Goal: Task Accomplishment & Management: Use online tool/utility

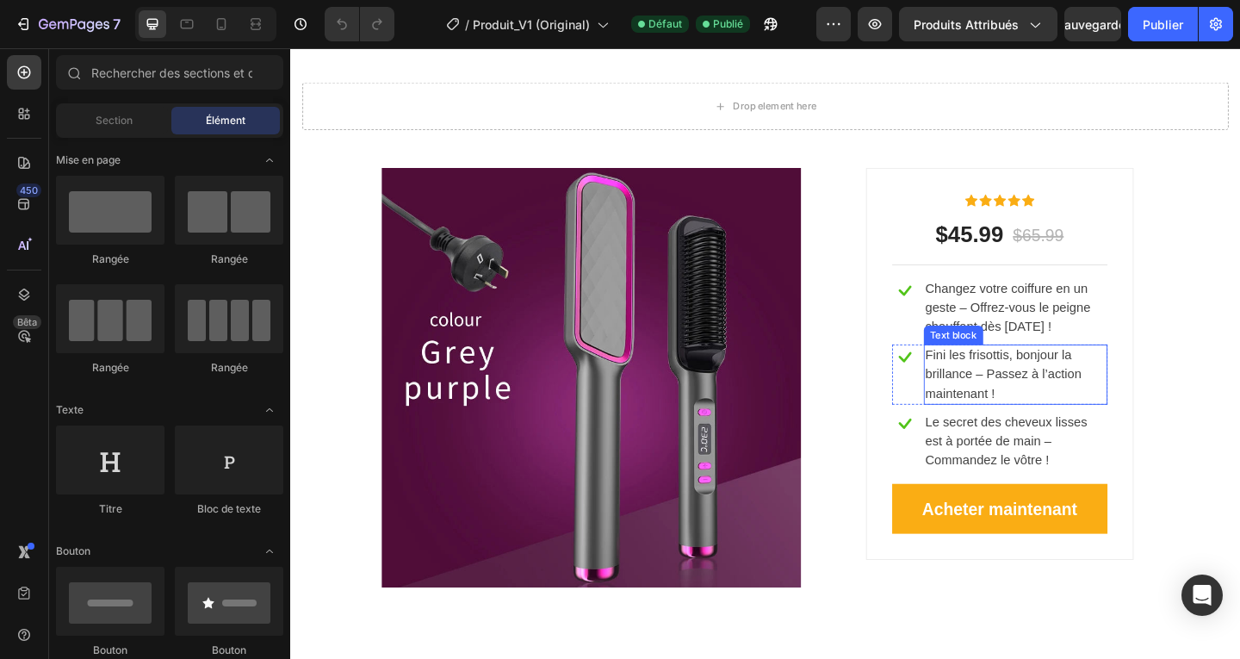
scroll to position [3100, 0]
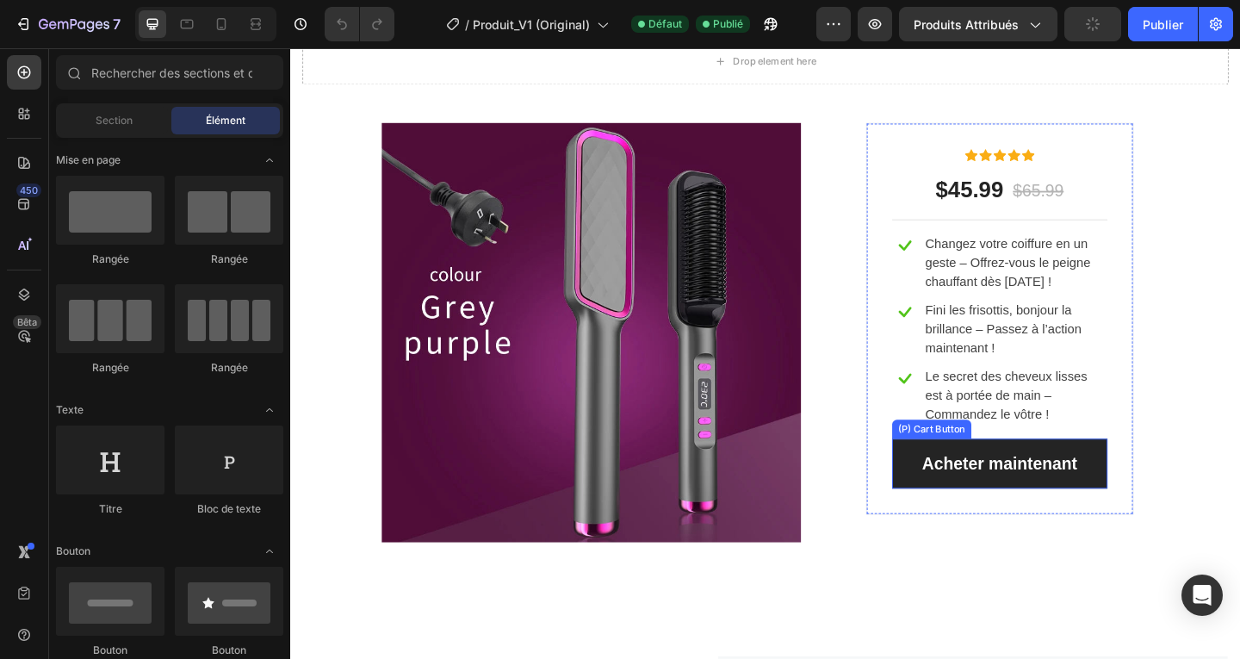
click at [1152, 504] on button "Acheter maintenant" at bounding box center [1062, 500] width 234 height 55
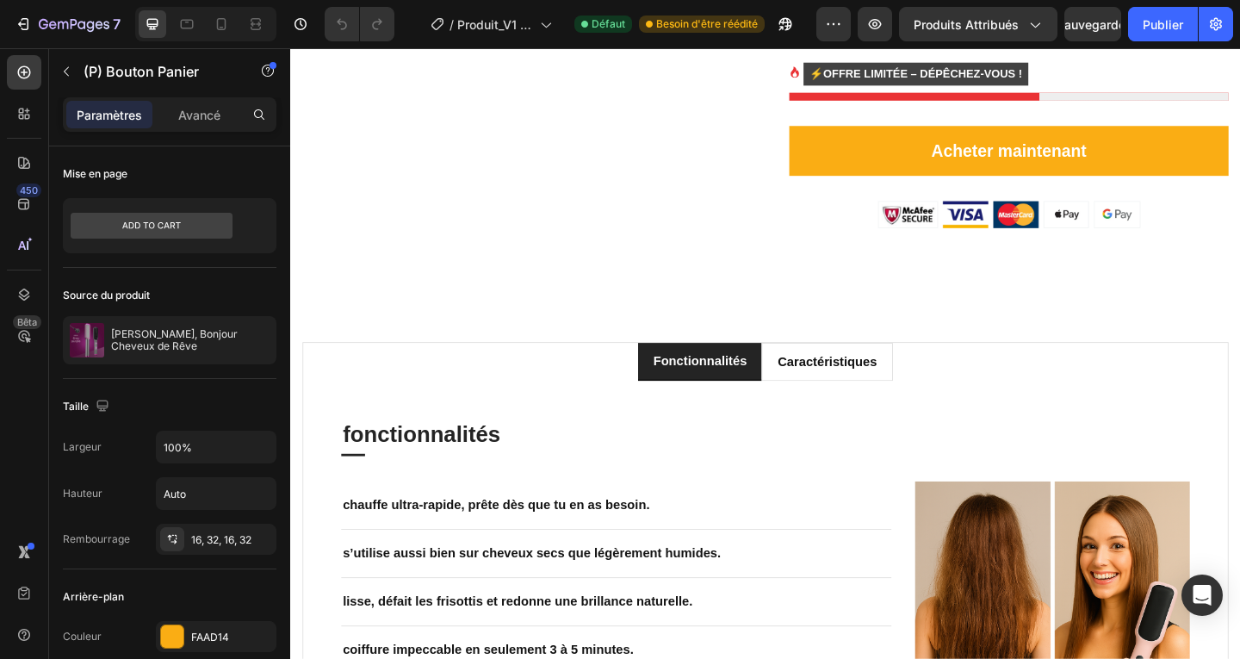
scroll to position [1119, 0]
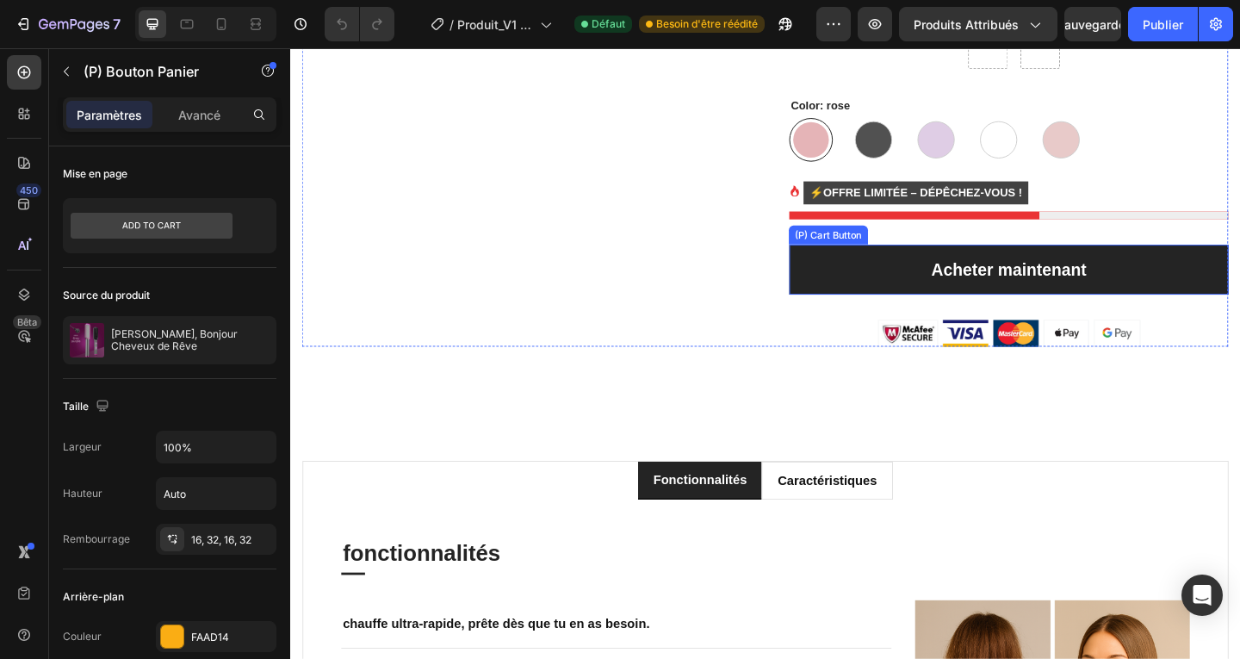
click at [1239, 289] on button "Acheter maintenant" at bounding box center [1072, 289] width 478 height 55
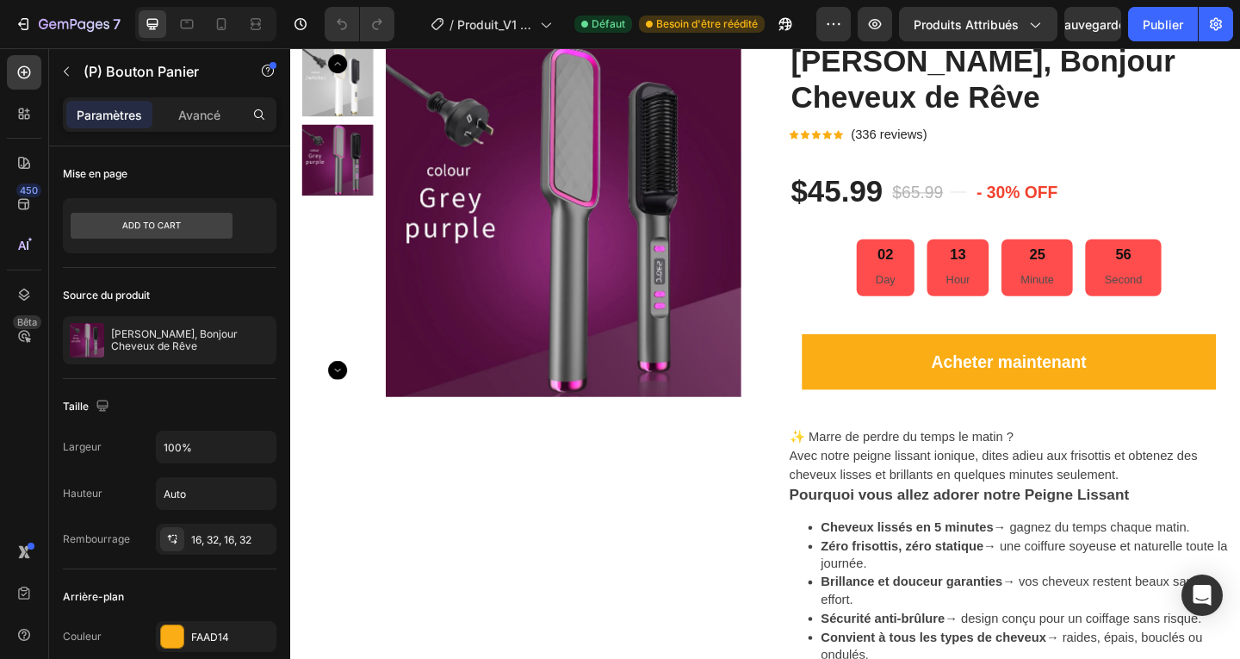
scroll to position [258, 0]
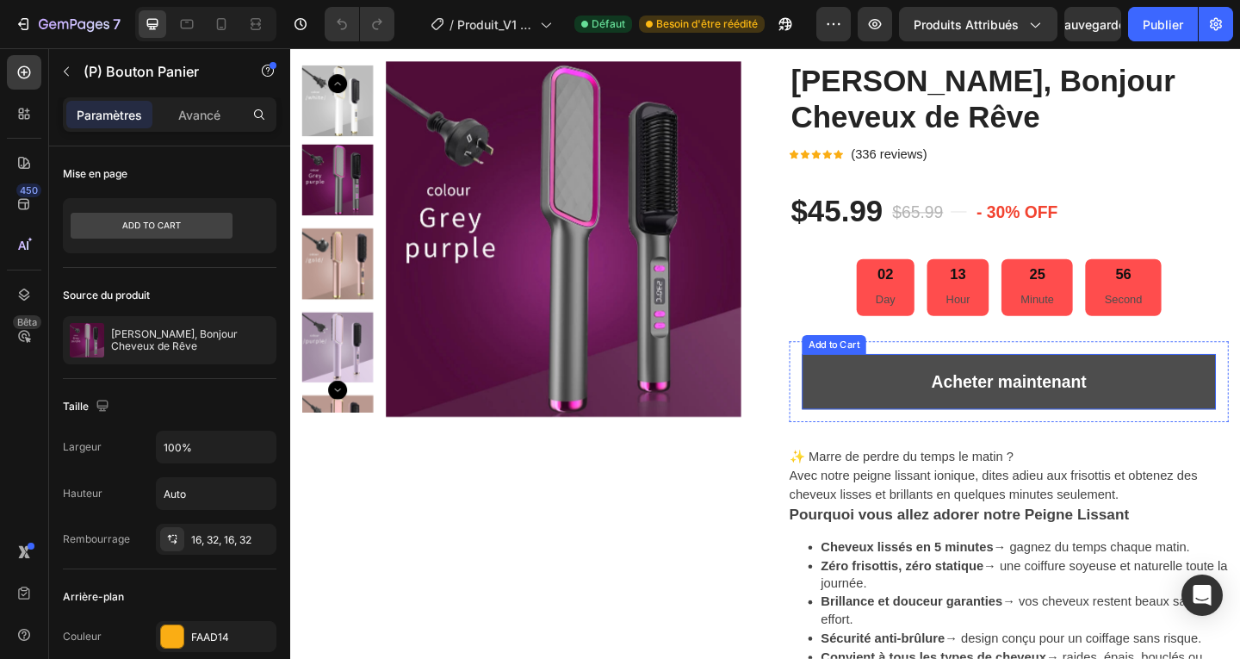
click at [1192, 398] on button "Acheter maintenant" at bounding box center [1071, 411] width 450 height 60
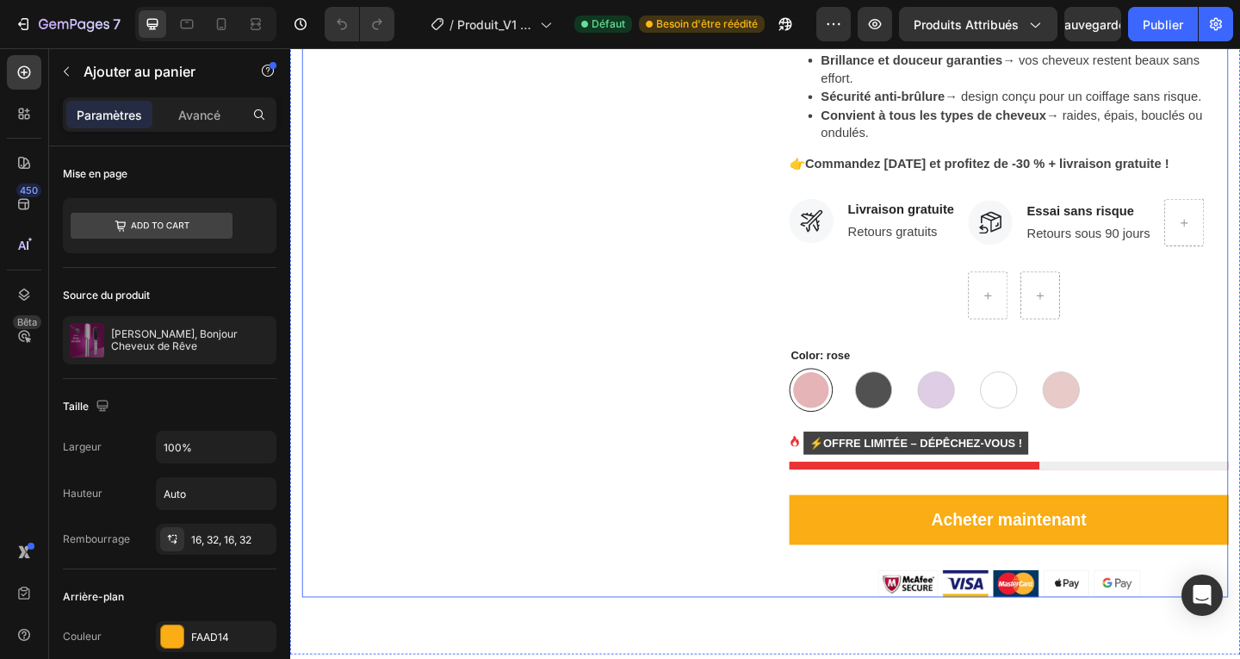
scroll to position [947, 0]
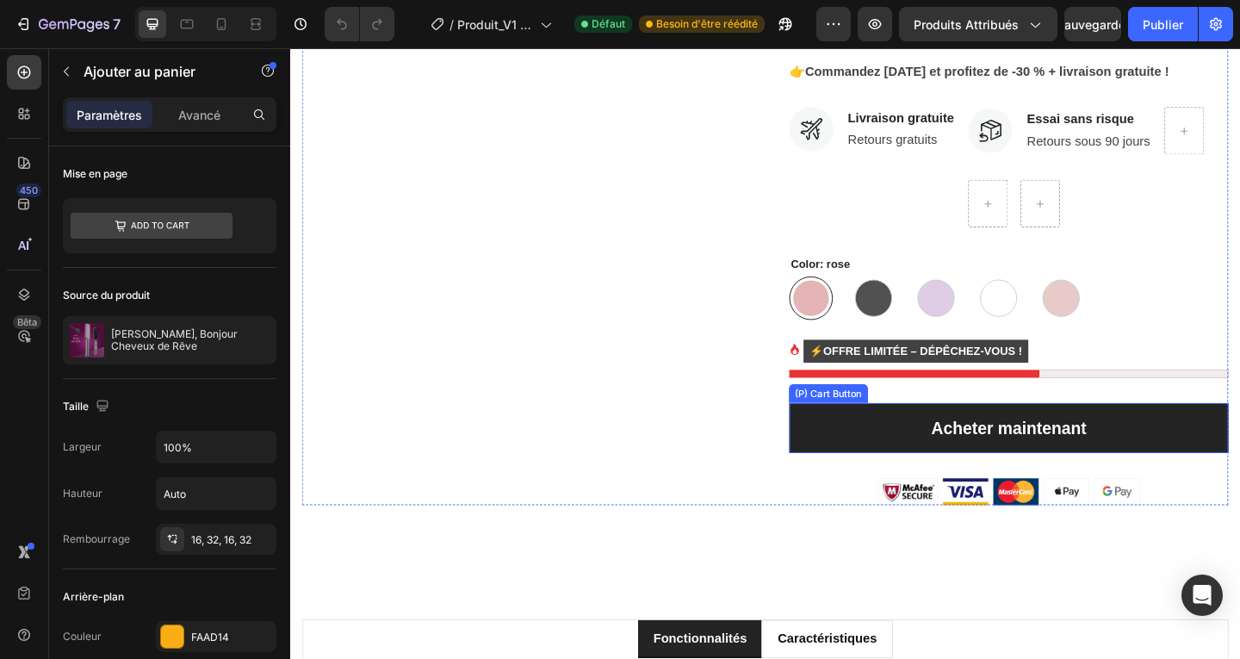
click at [1233, 452] on button "Acheter maintenant" at bounding box center [1072, 461] width 478 height 55
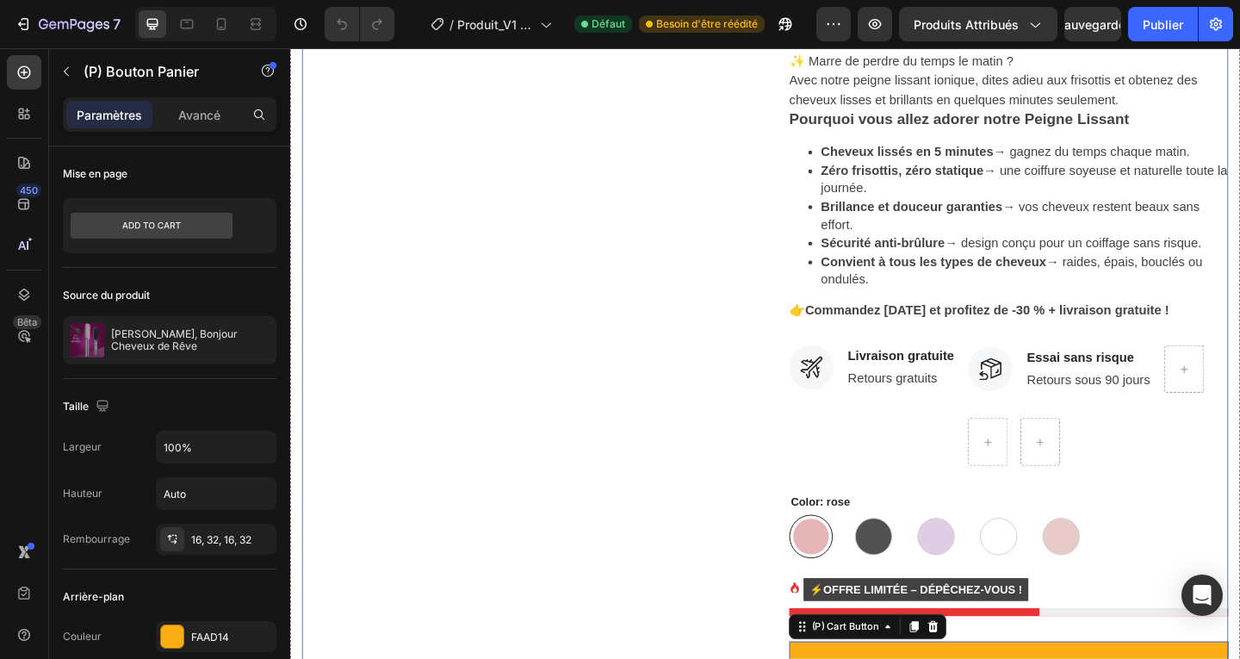
scroll to position [517, 0]
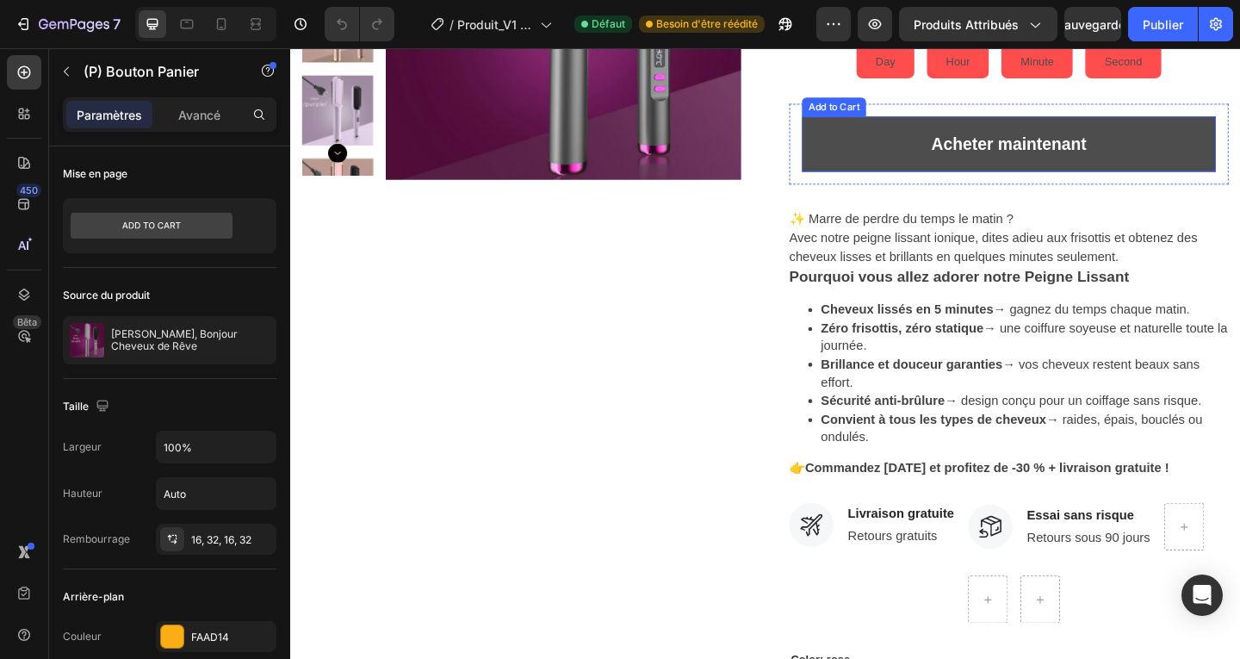
click at [925, 156] on button "Acheter maintenant" at bounding box center [1071, 152] width 450 height 60
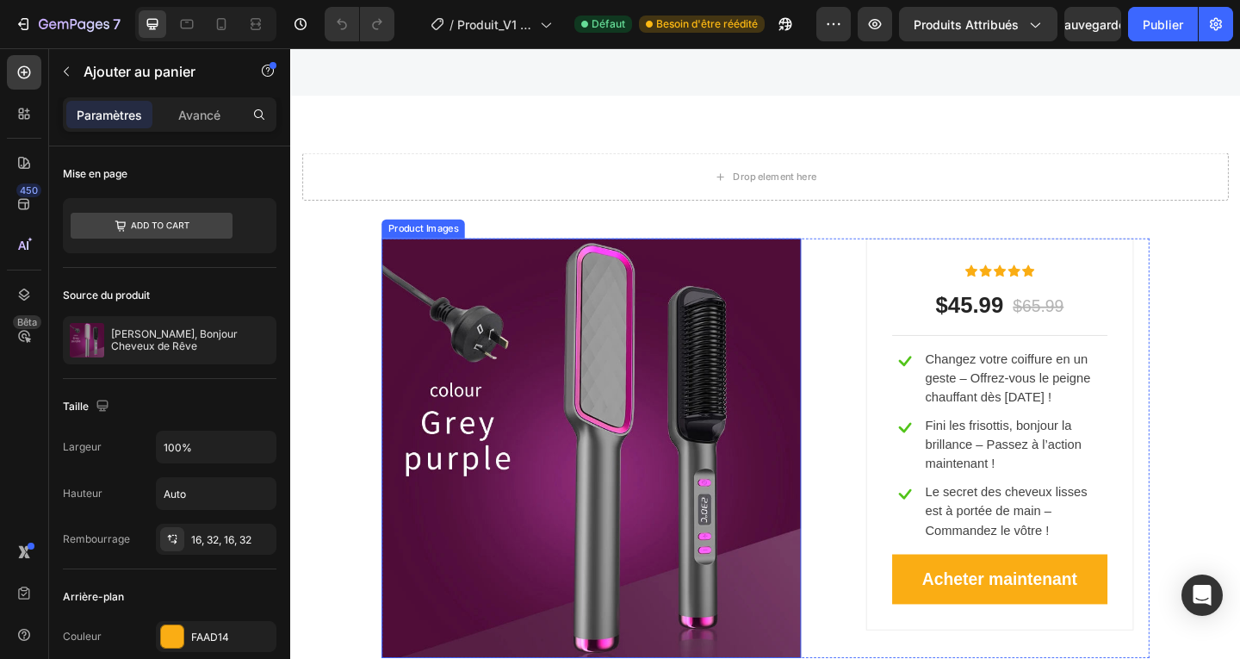
scroll to position [3100, 0]
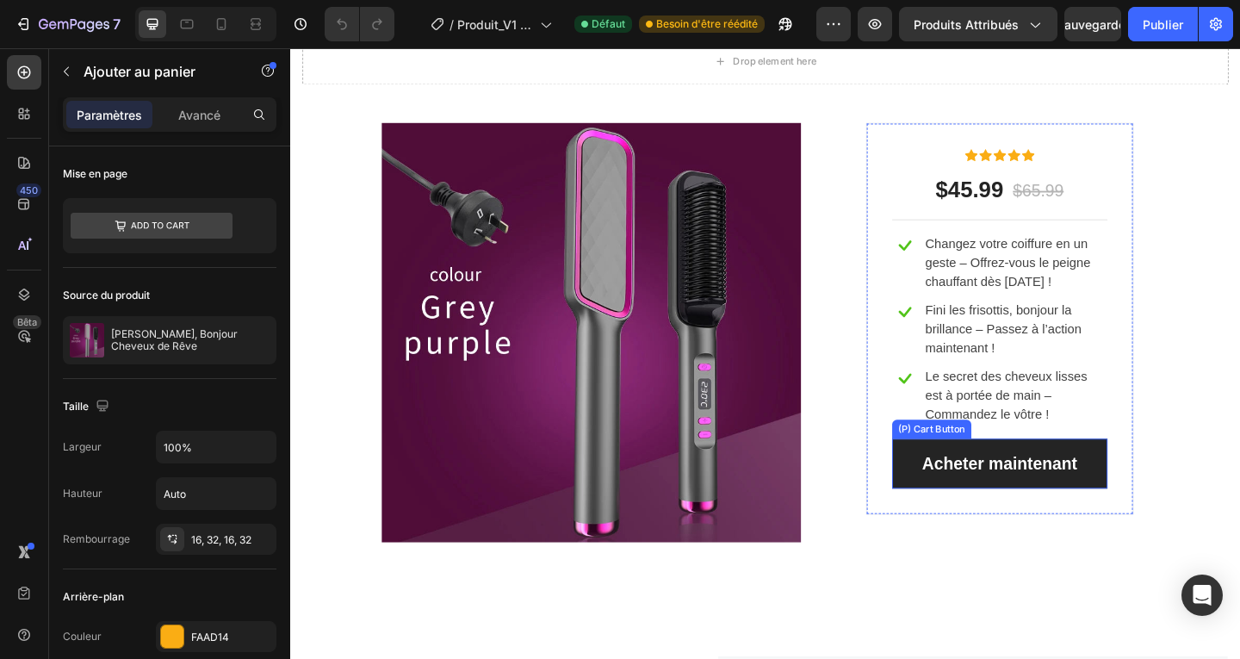
click at [1158, 492] on button "Acheter maintenant" at bounding box center [1062, 500] width 234 height 55
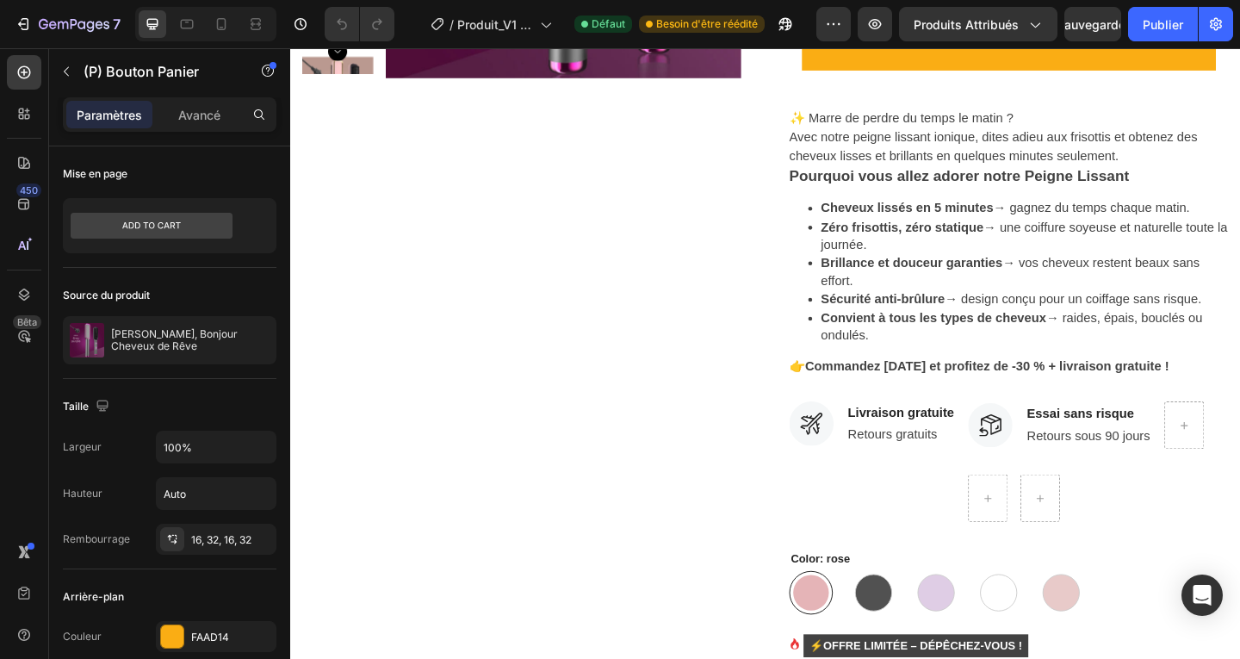
scroll to position [344, 0]
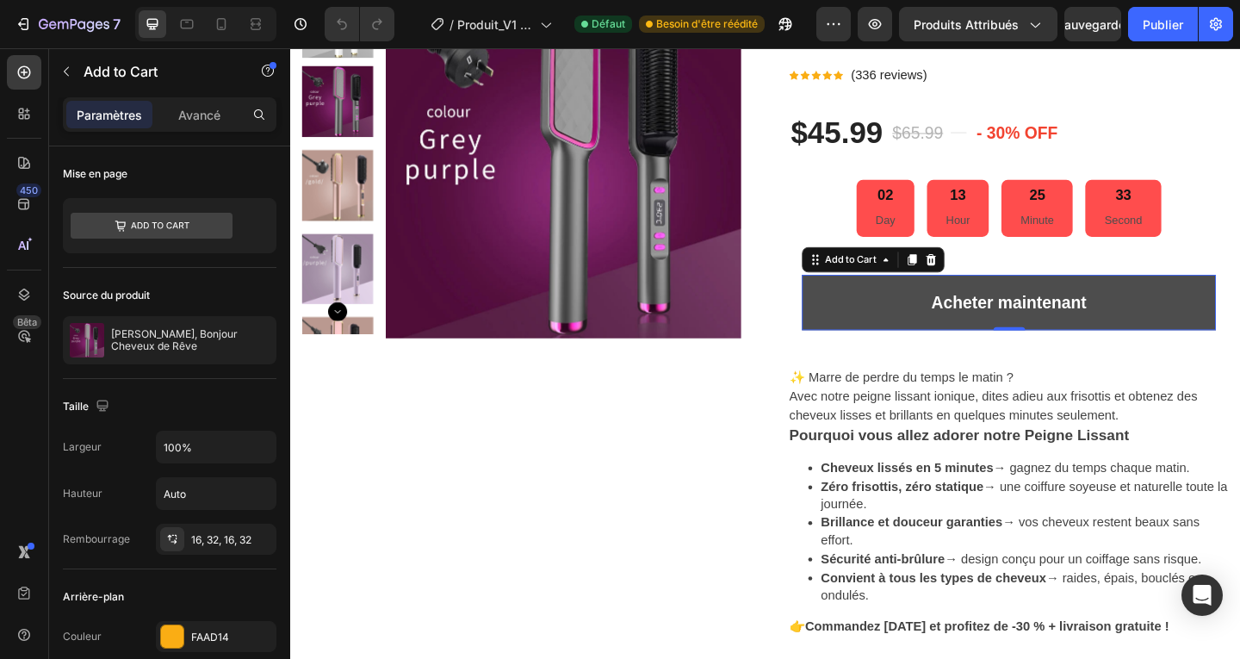
click at [1219, 321] on button "Acheter maintenant" at bounding box center [1071, 324] width 450 height 60
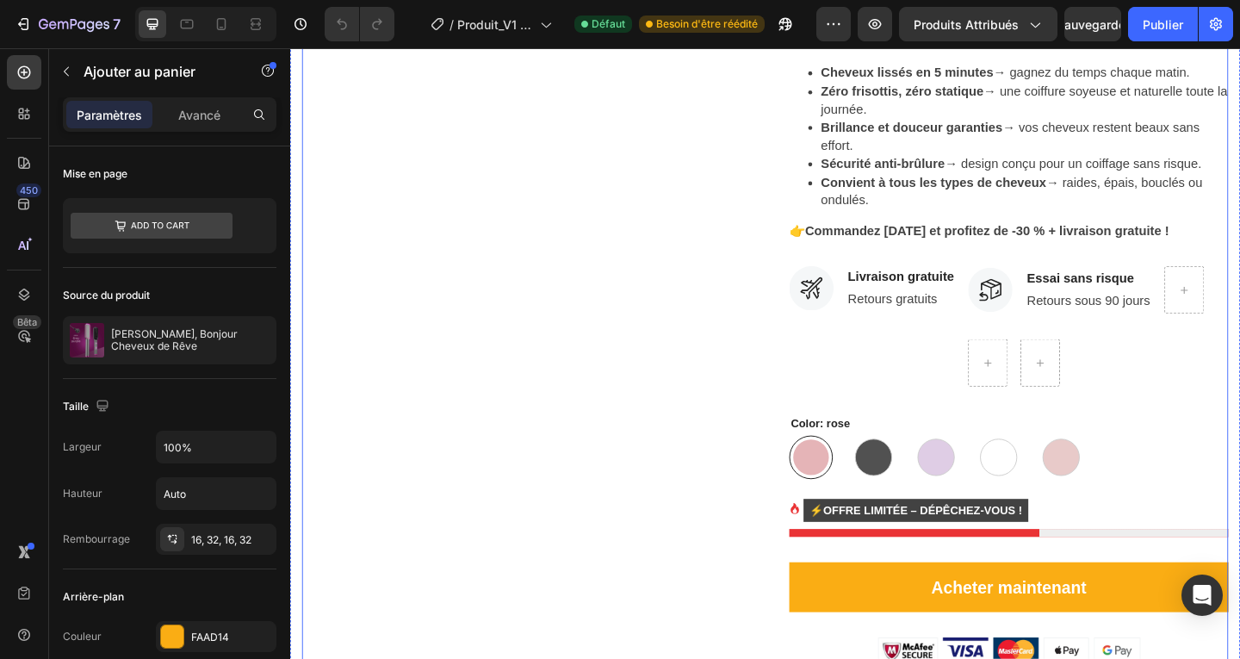
scroll to position [775, 0]
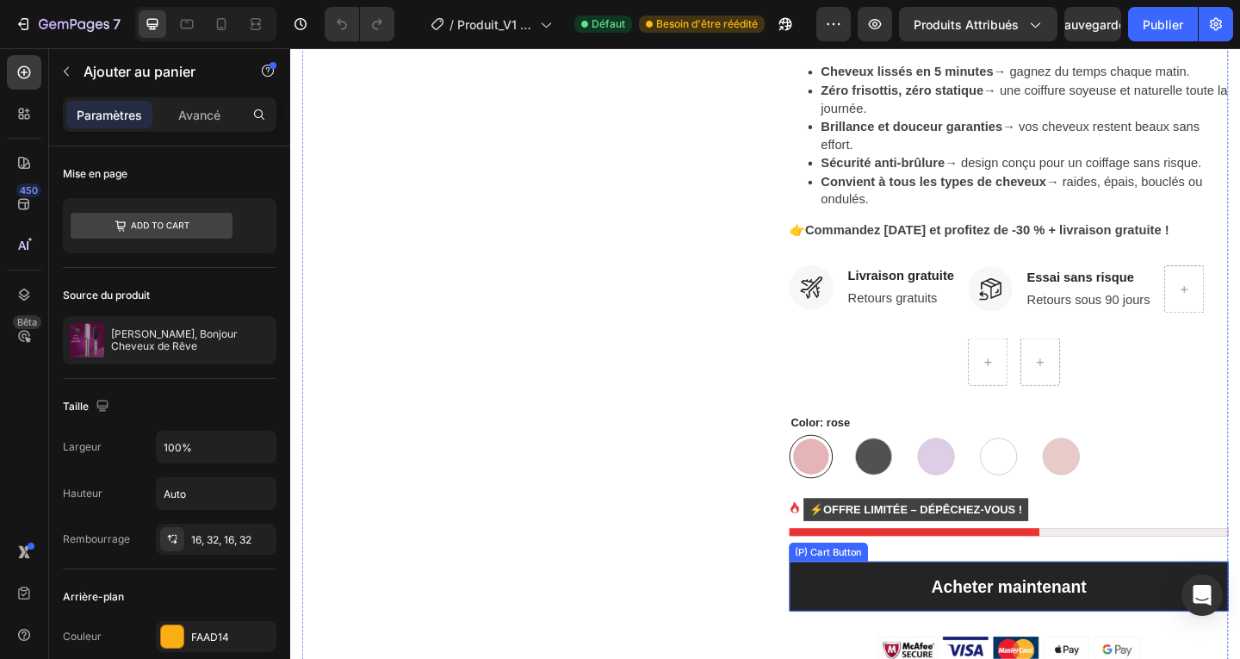
click at [1228, 633] on button "Acheter maintenant" at bounding box center [1072, 633] width 478 height 55
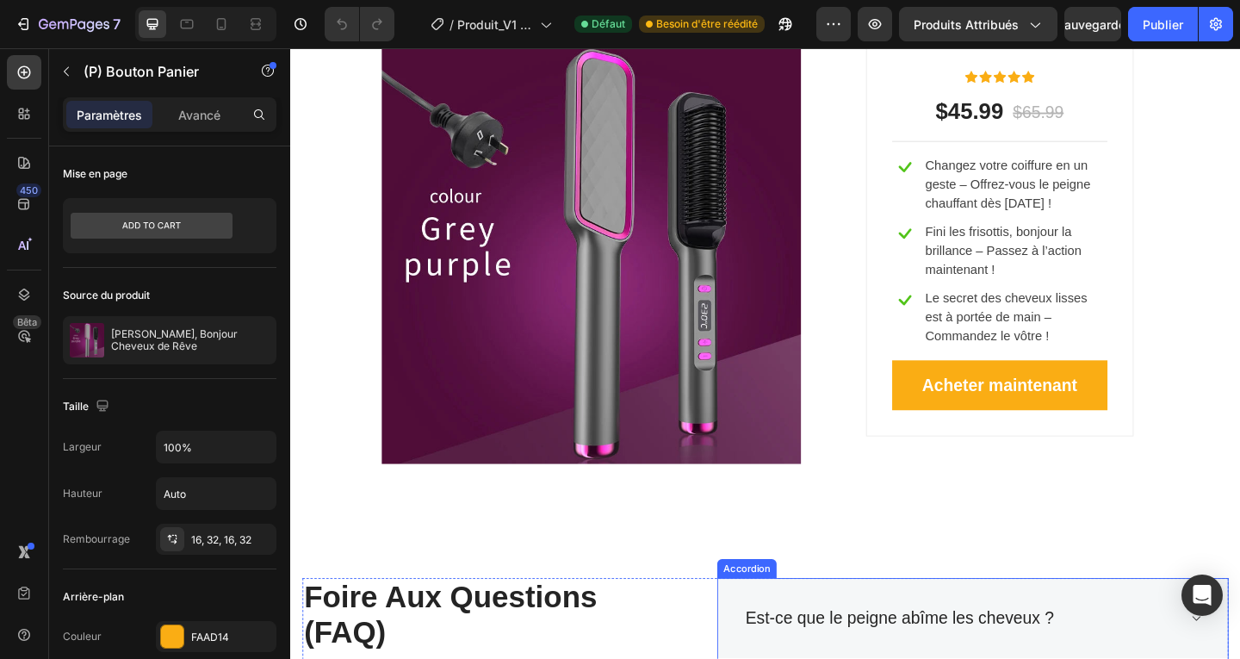
scroll to position [3186, 0]
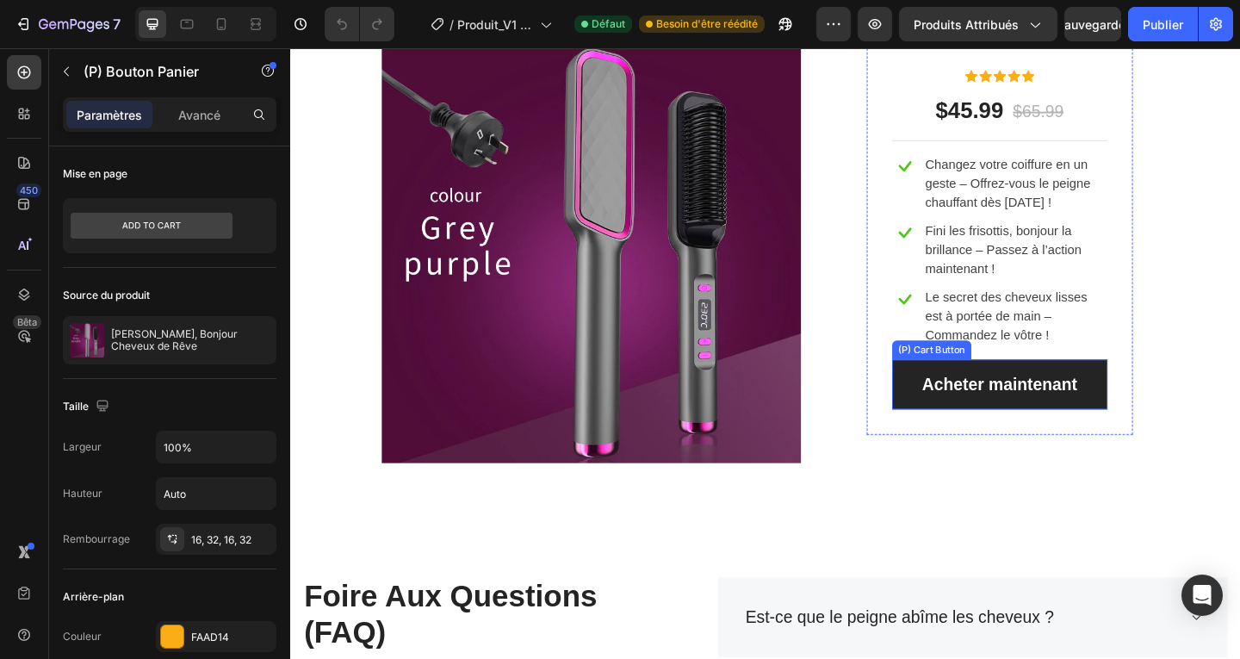
click at [1159, 415] on button "Acheter maintenant" at bounding box center [1062, 414] width 234 height 55
click at [1040, 406] on div "Acheter maintenant" at bounding box center [1061, 414] width 169 height 28
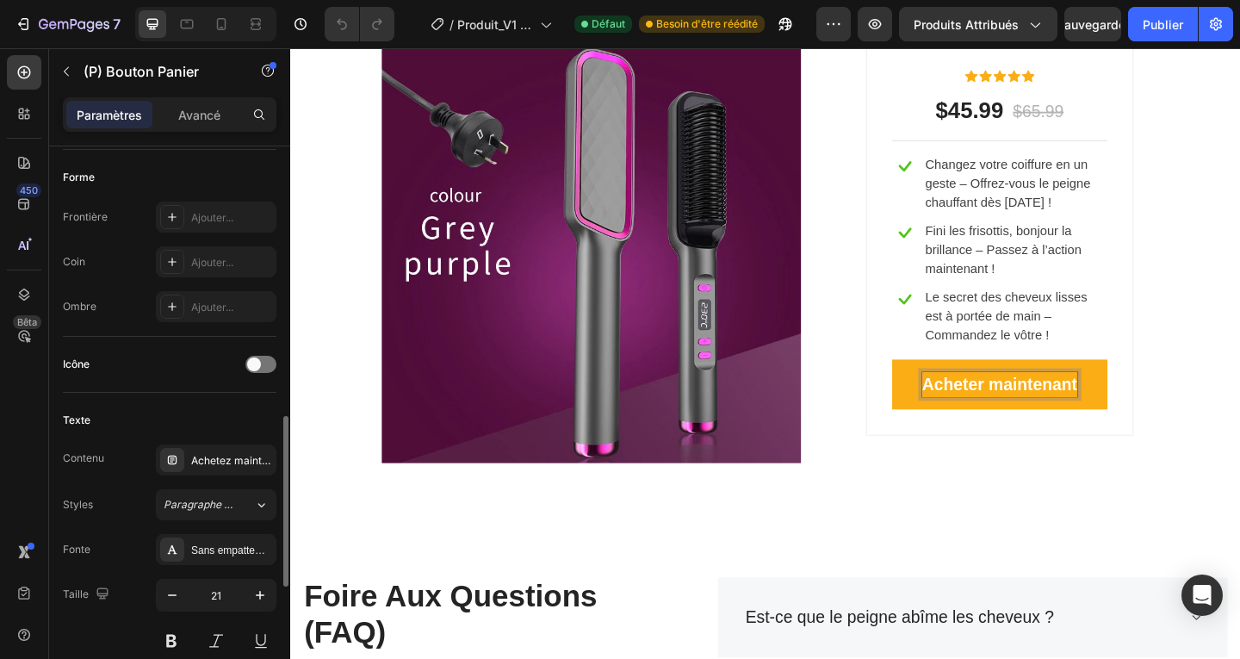
scroll to position [603, 0]
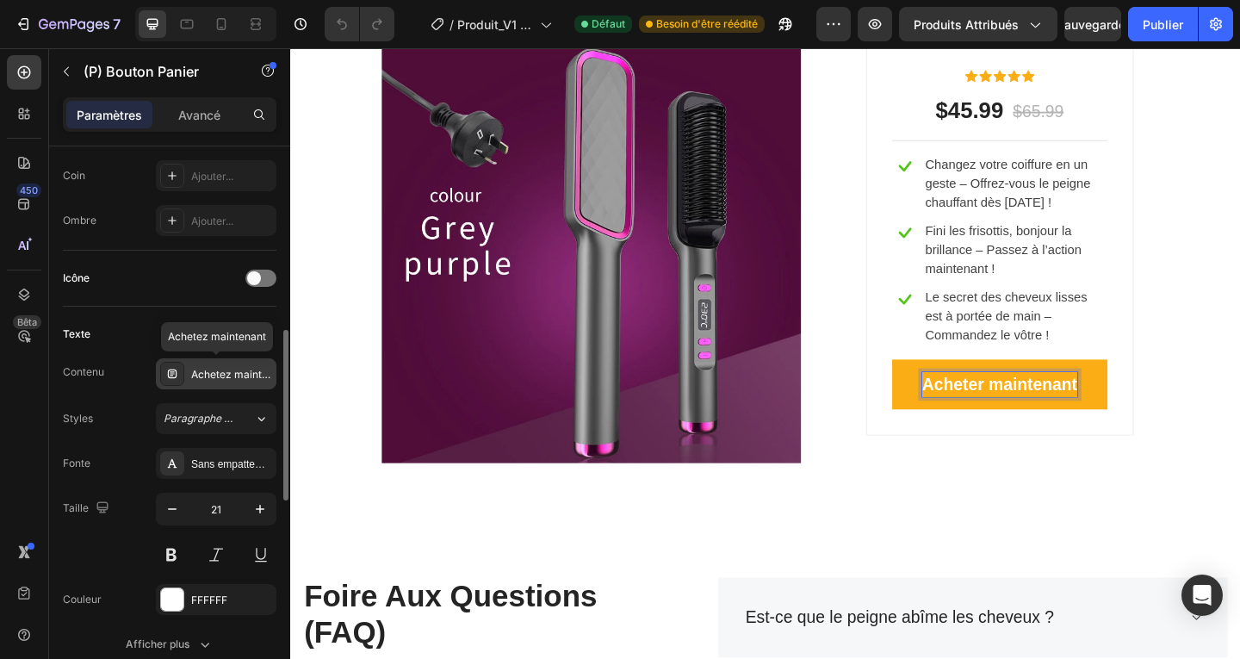
click at [247, 383] on div "Achetez maintenant" at bounding box center [216, 373] width 121 height 31
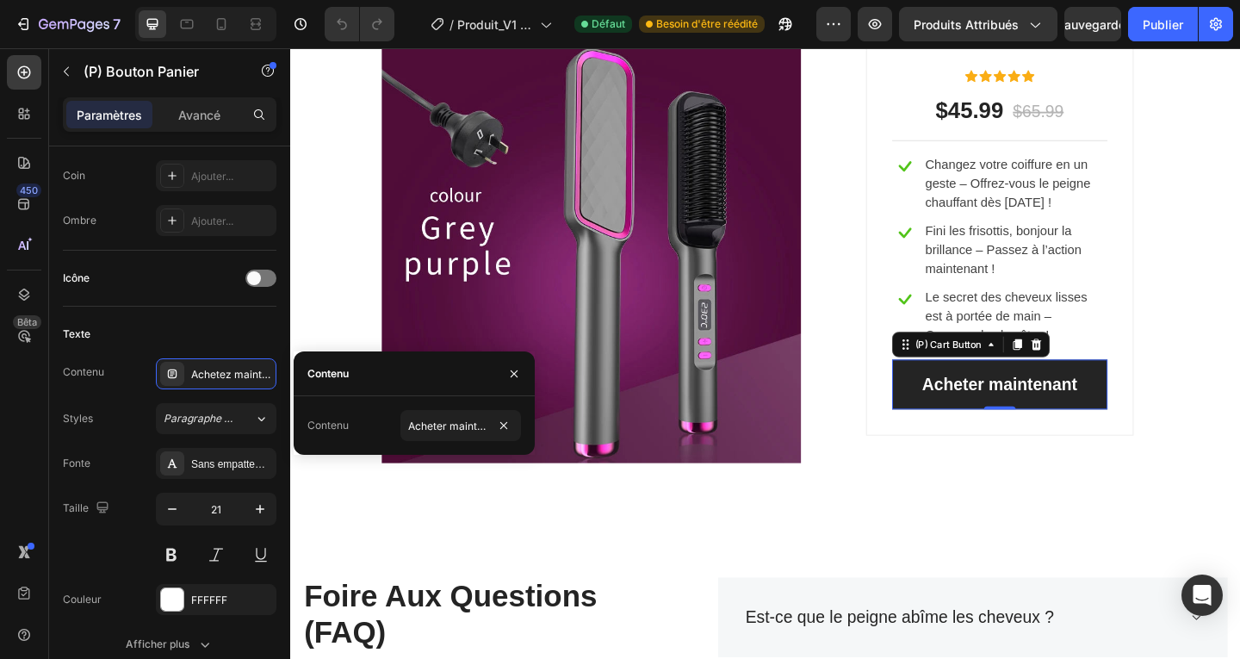
click at [1031, 428] on button "Acheter maintenant" at bounding box center [1062, 414] width 234 height 55
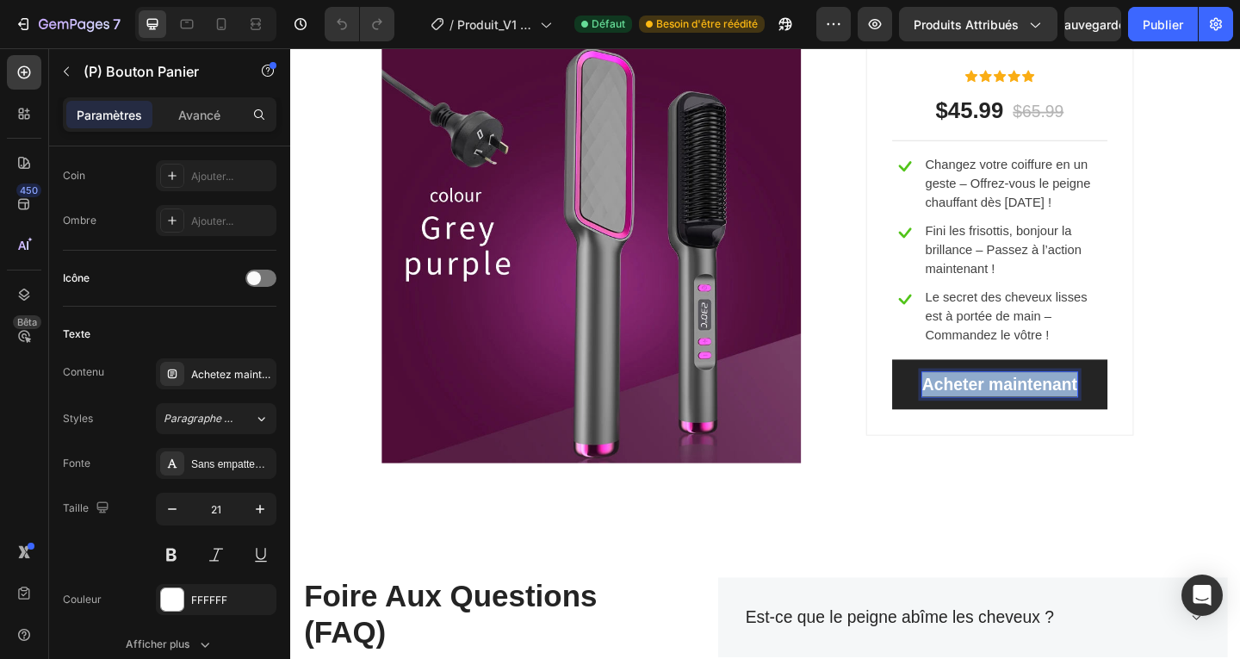
copy p "Acheter maintenant"
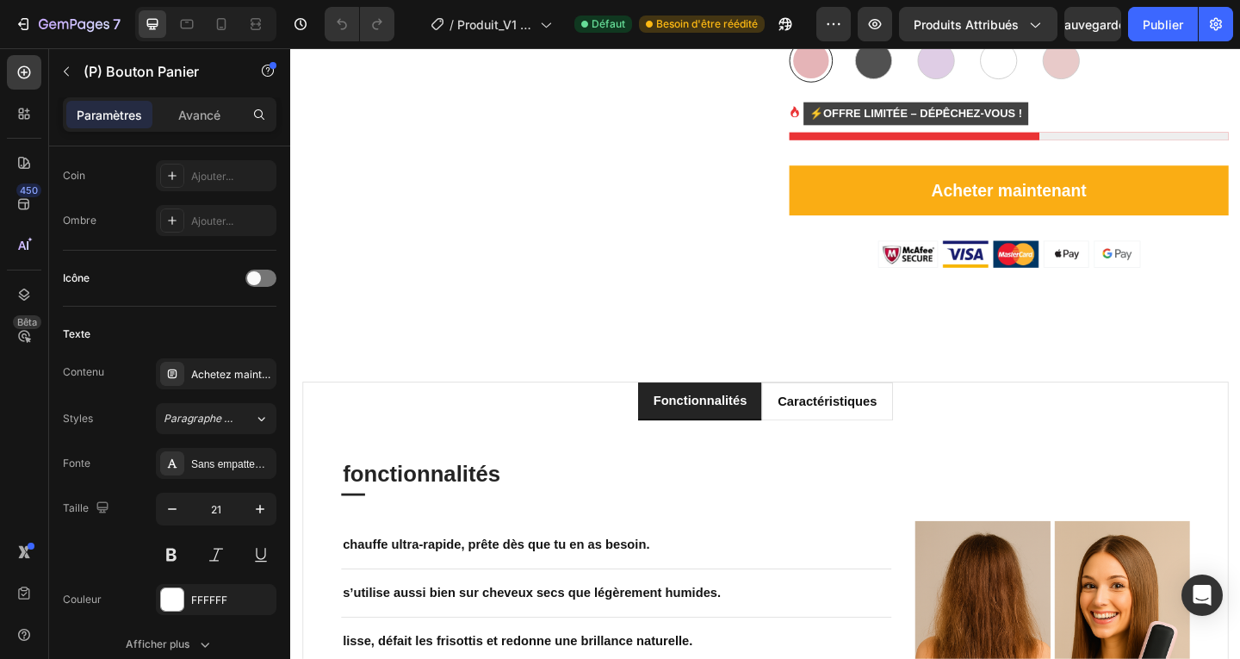
scroll to position [861, 0]
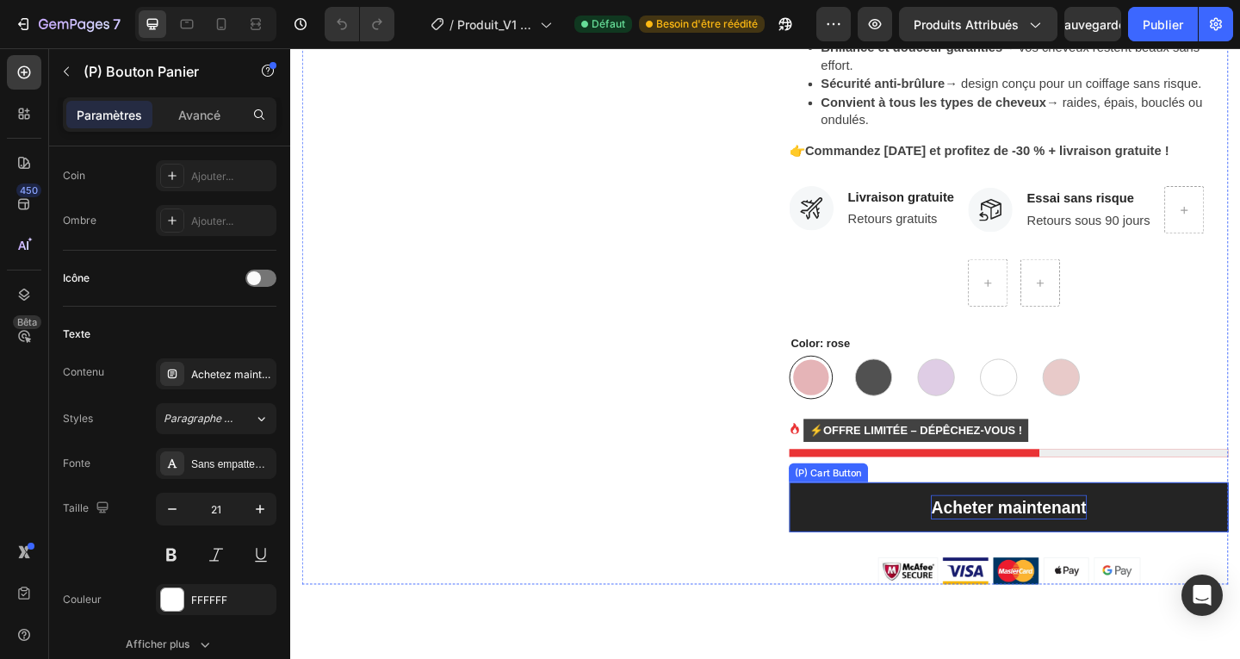
click at [1114, 545] on div "Acheter maintenant" at bounding box center [1071, 548] width 169 height 28
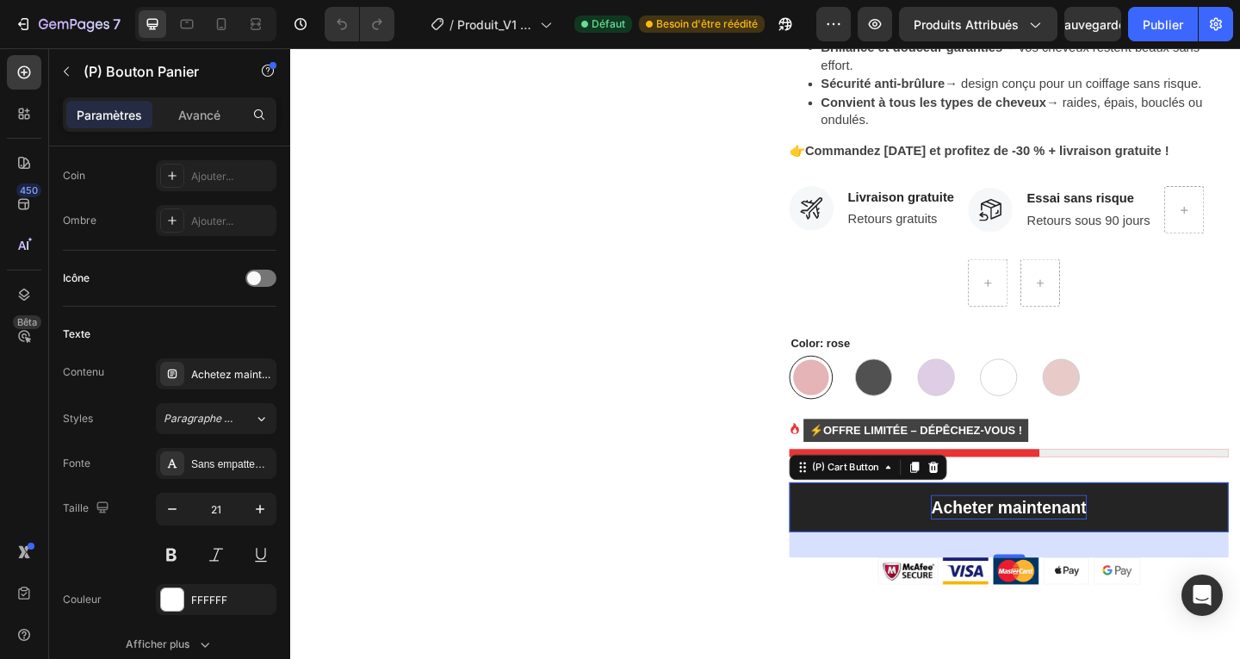
click at [1122, 544] on div "Acheter maintenant" at bounding box center [1071, 548] width 169 height 28
click at [1122, 544] on p "Acheter maintenant" at bounding box center [1071, 548] width 169 height 28
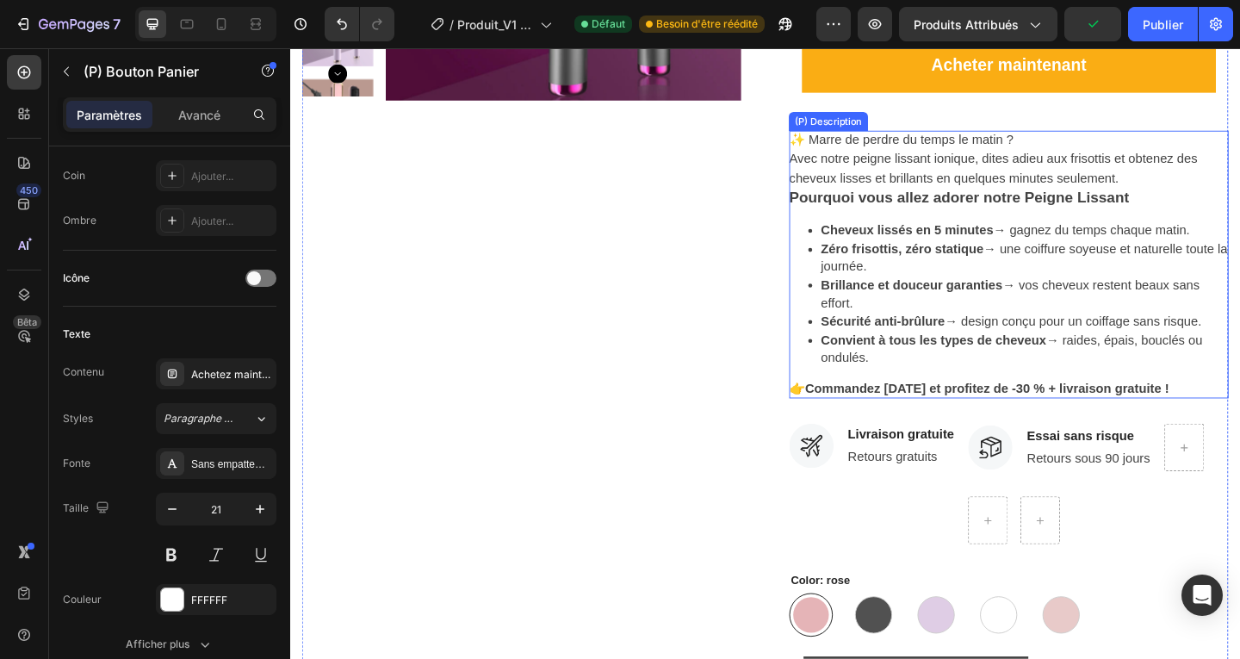
scroll to position [86, 0]
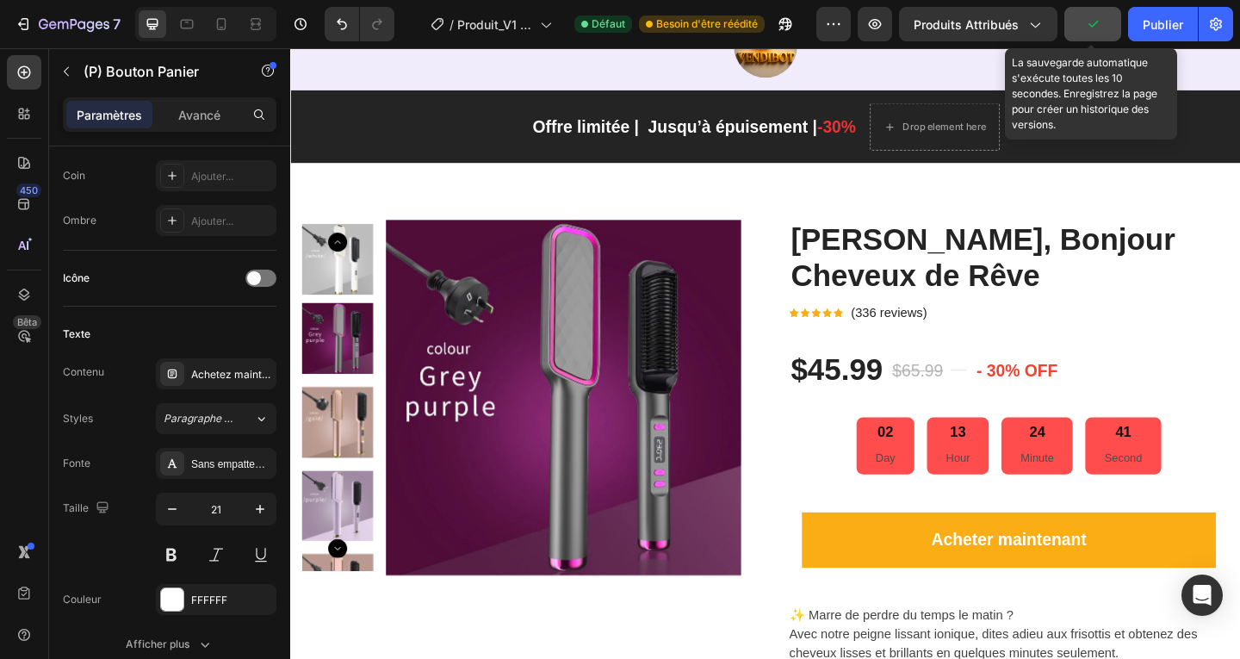
click at [1094, 28] on icon "button" at bounding box center [1092, 23] width 17 height 17
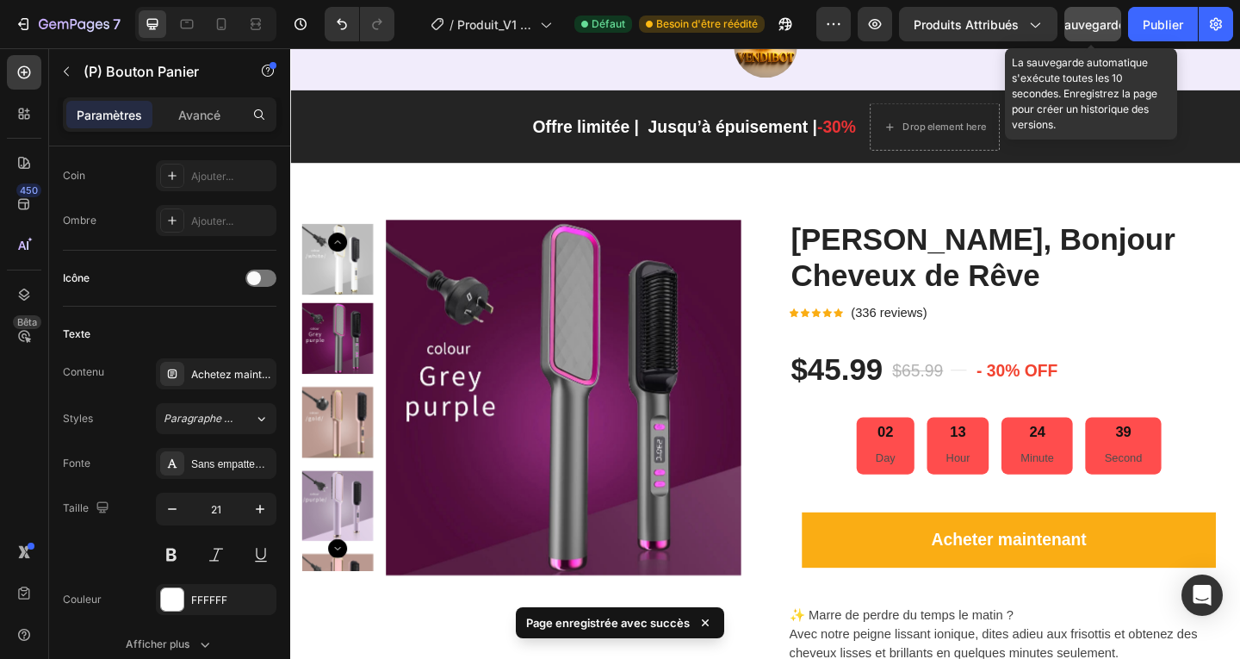
click at [1094, 28] on font "Sauvegarder" at bounding box center [1093, 24] width 73 height 15
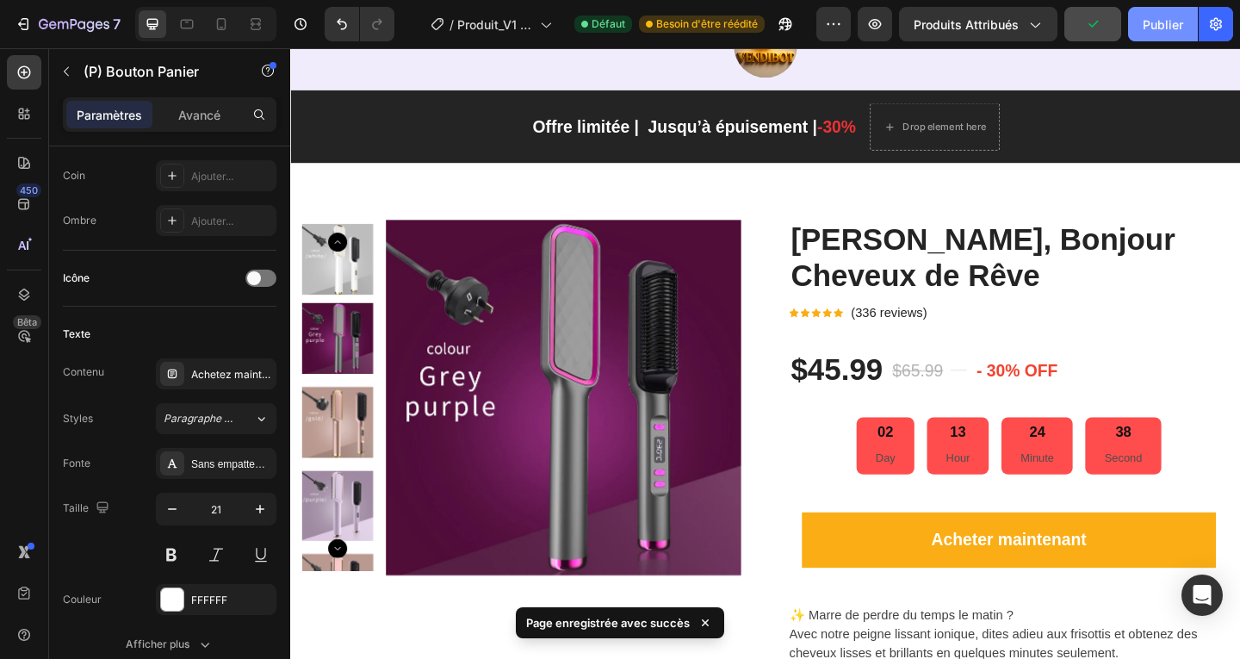
click at [1160, 28] on font "Publier" at bounding box center [1163, 24] width 40 height 15
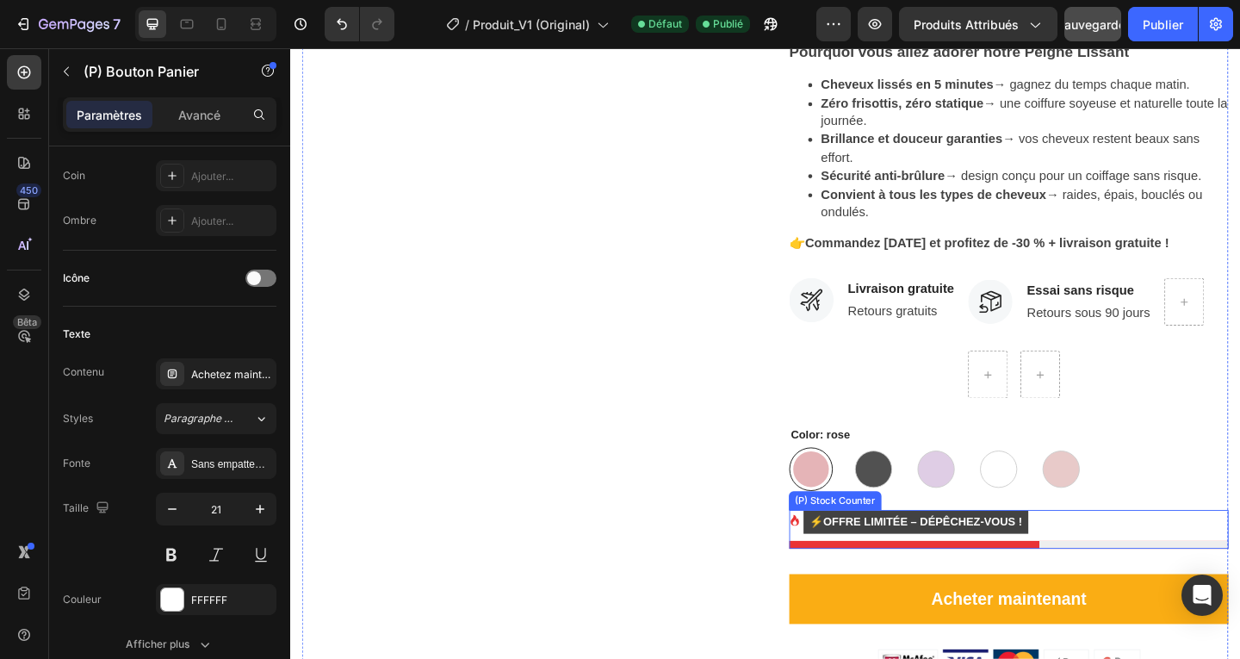
scroll to position [947, 0]
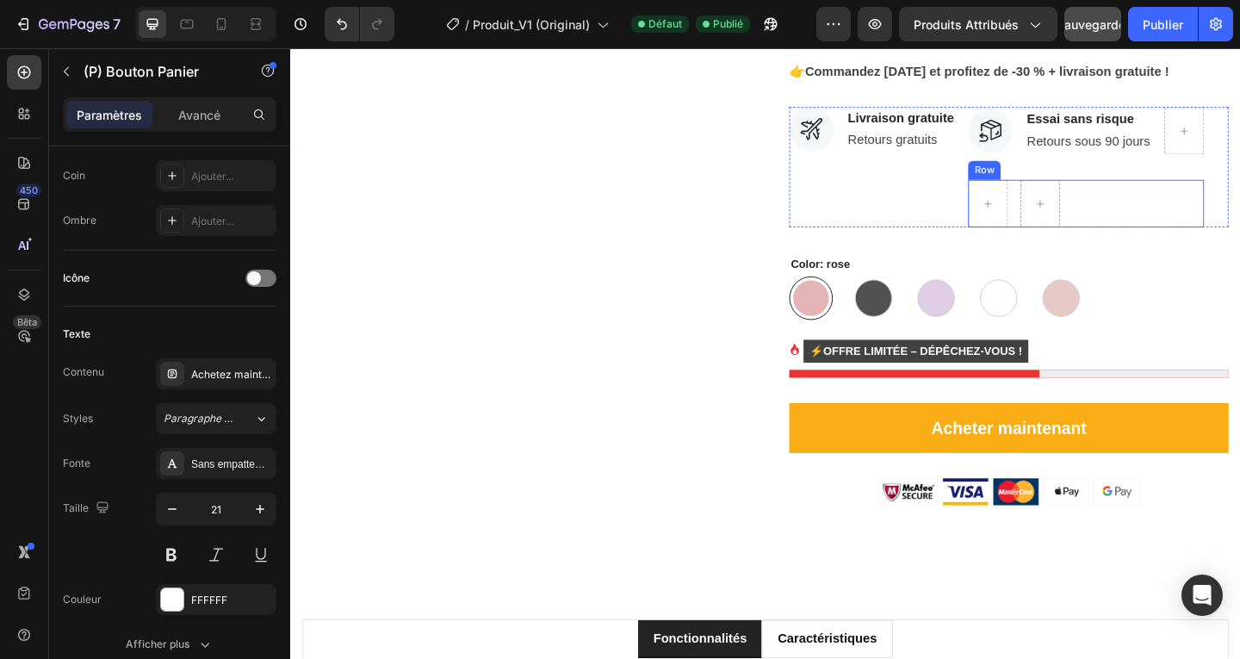
click at [1036, 184] on div "Row" at bounding box center [1045, 180] width 28 height 15
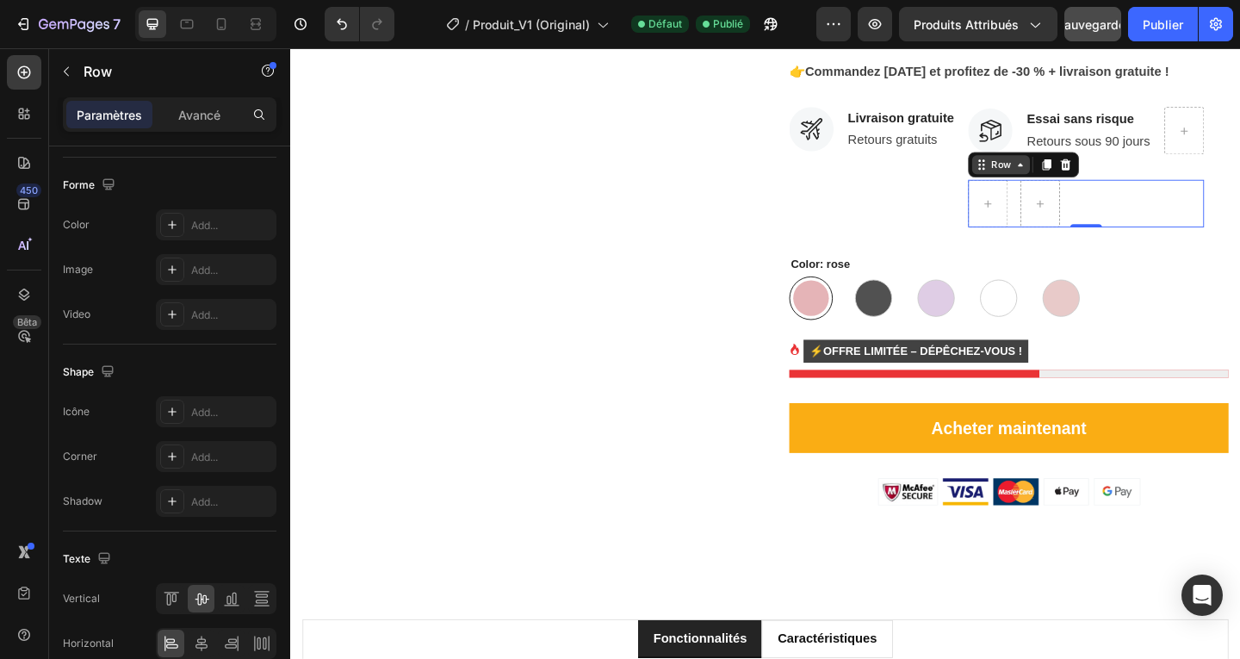
scroll to position [0, 0]
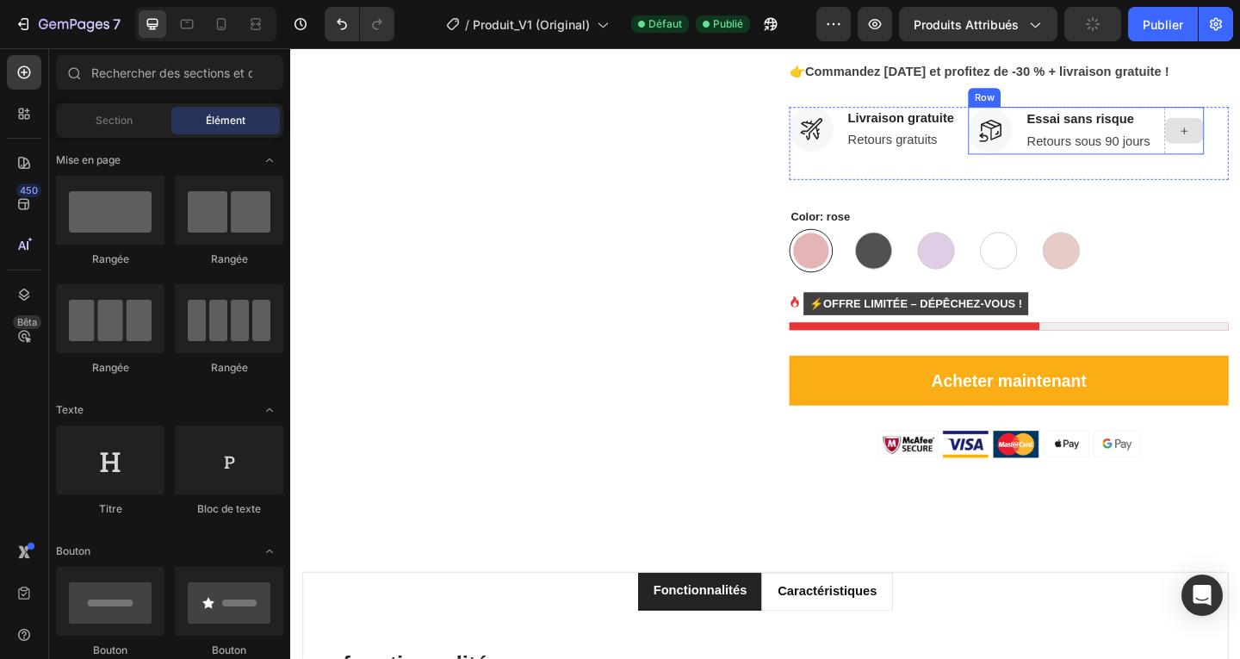
click at [1239, 146] on div at bounding box center [1262, 138] width 41 height 28
click at [1048, 106] on div "Row" at bounding box center [1044, 101] width 35 height 21
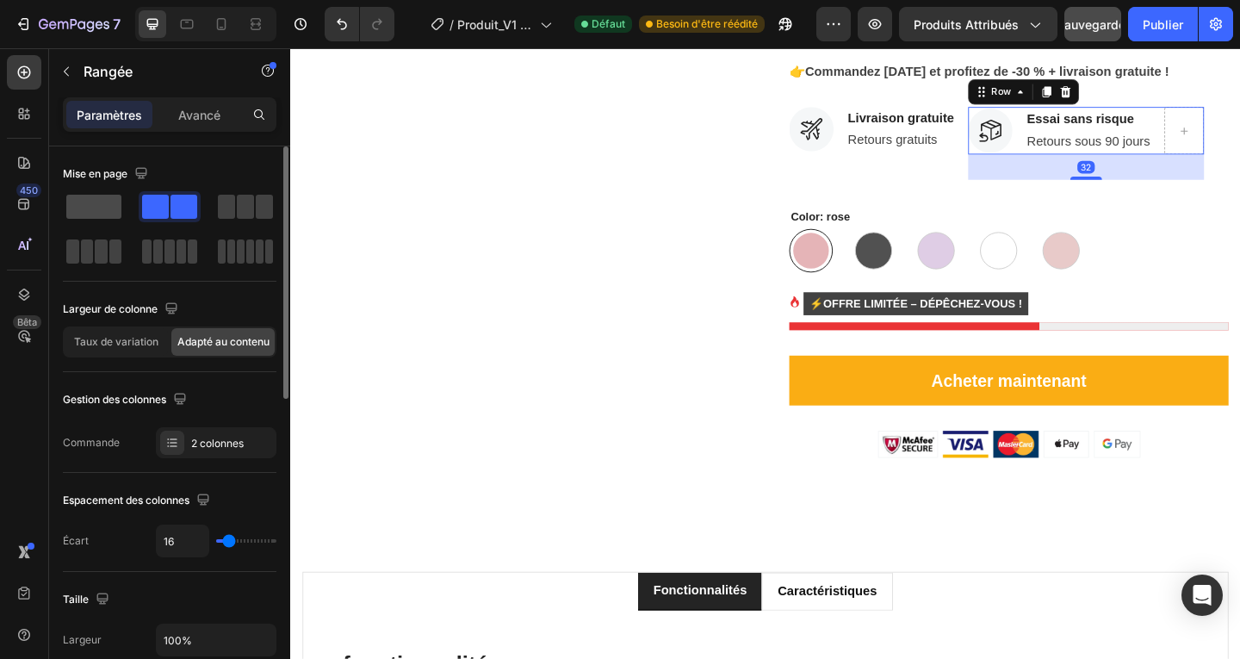
click at [96, 209] on span at bounding box center [93, 207] width 55 height 24
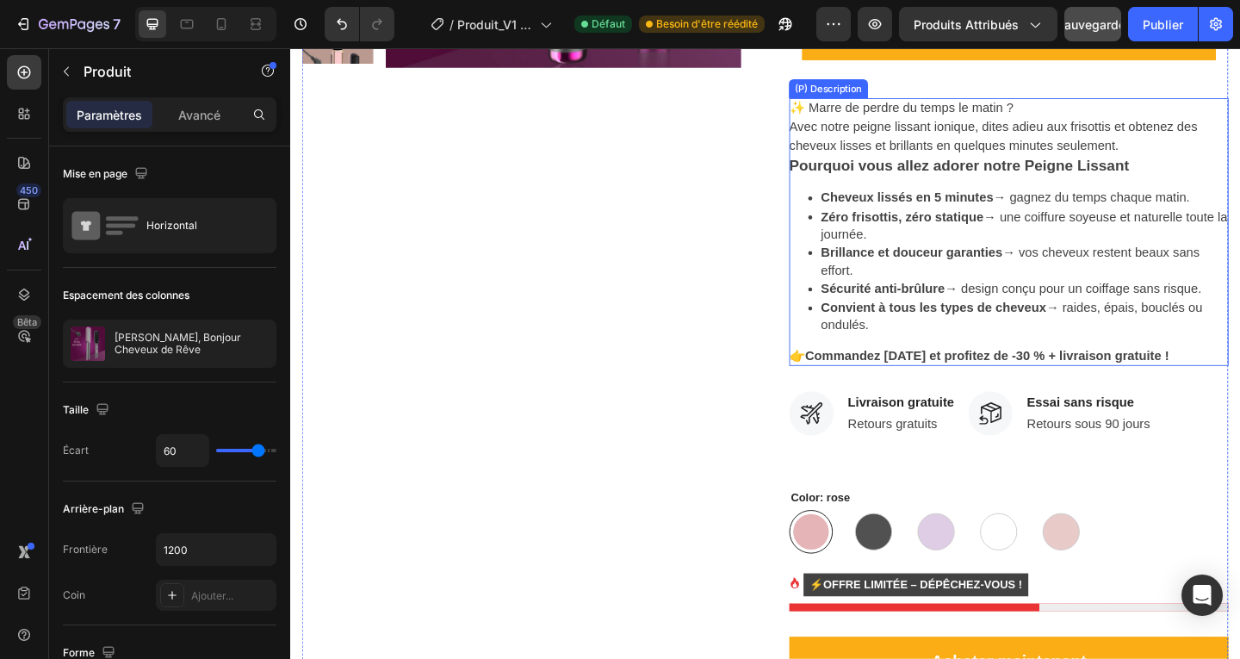
scroll to position [689, 0]
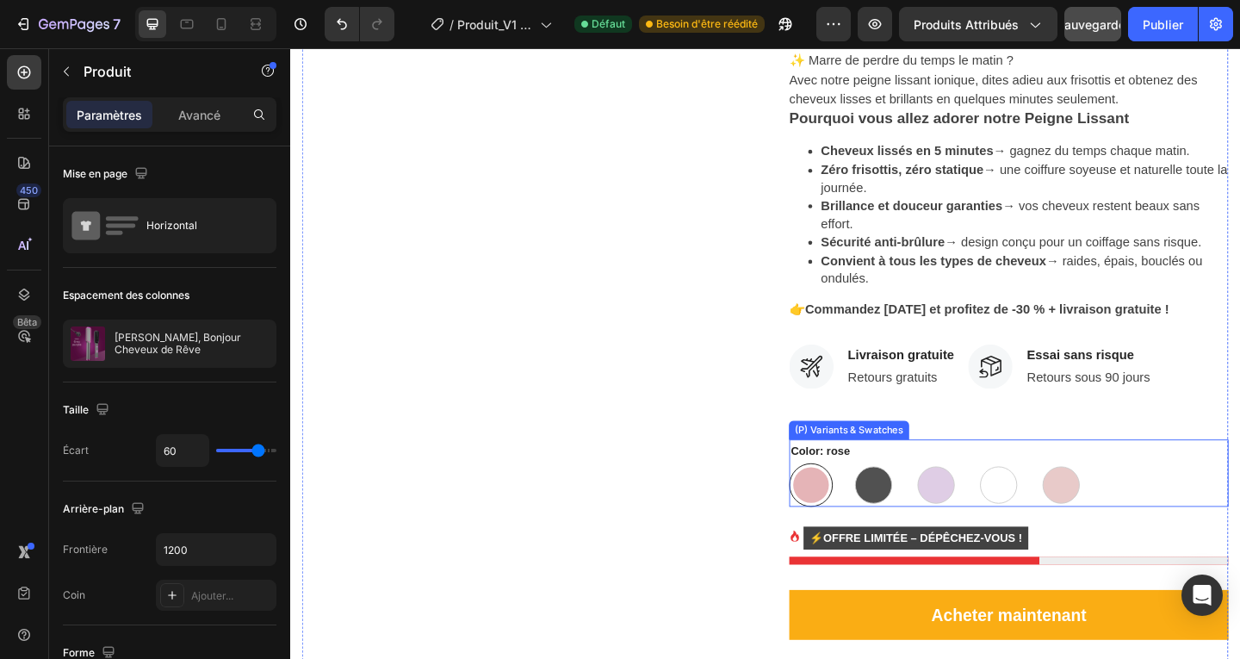
click at [861, 468] on div "(P) Variants & Swatches" at bounding box center [898, 463] width 131 height 21
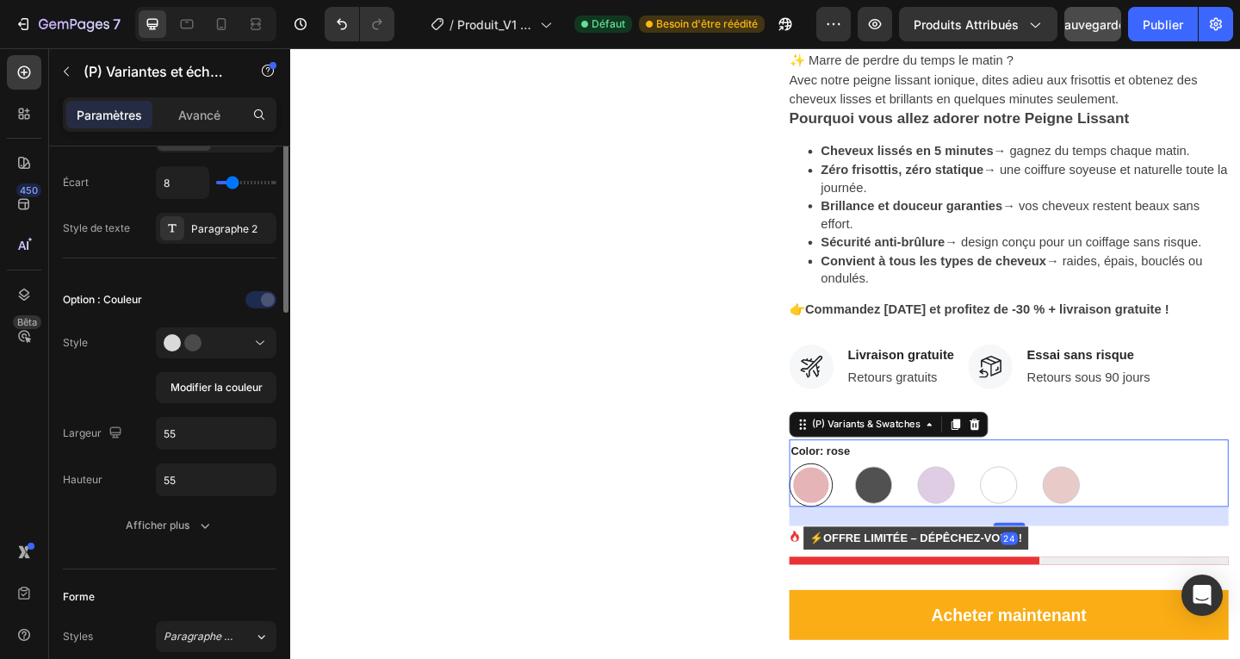
scroll to position [517, 0]
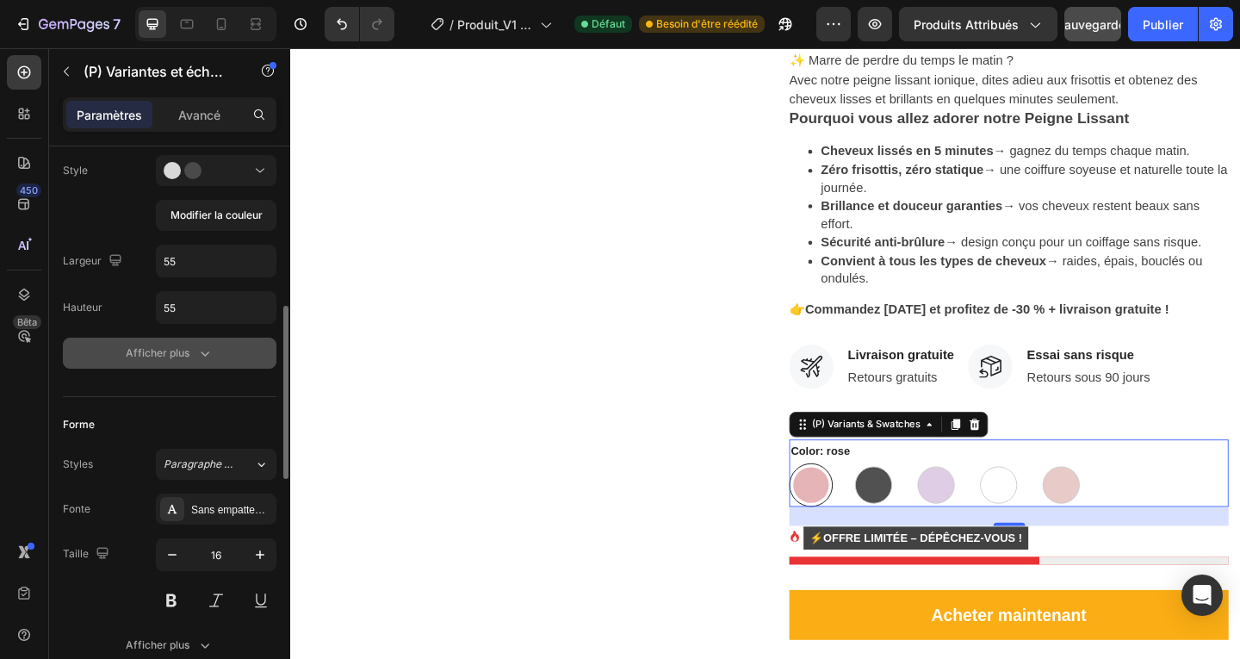
click at [208, 362] on icon "button" at bounding box center [204, 352] width 17 height 17
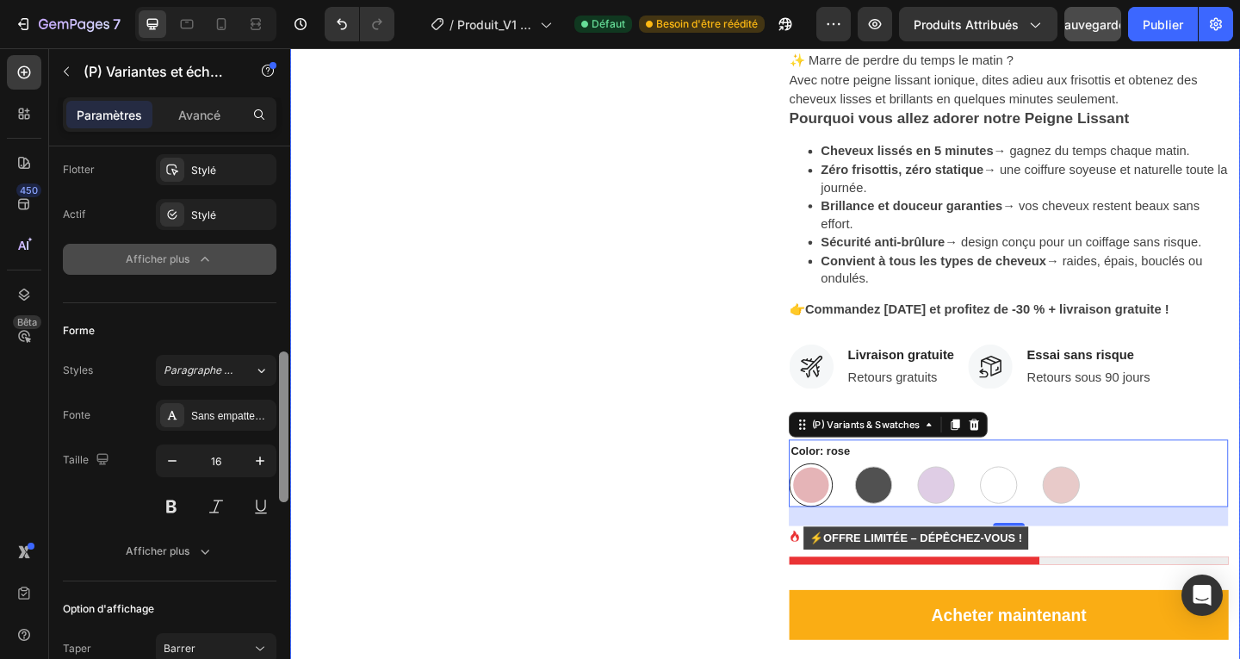
scroll to position [856, 0]
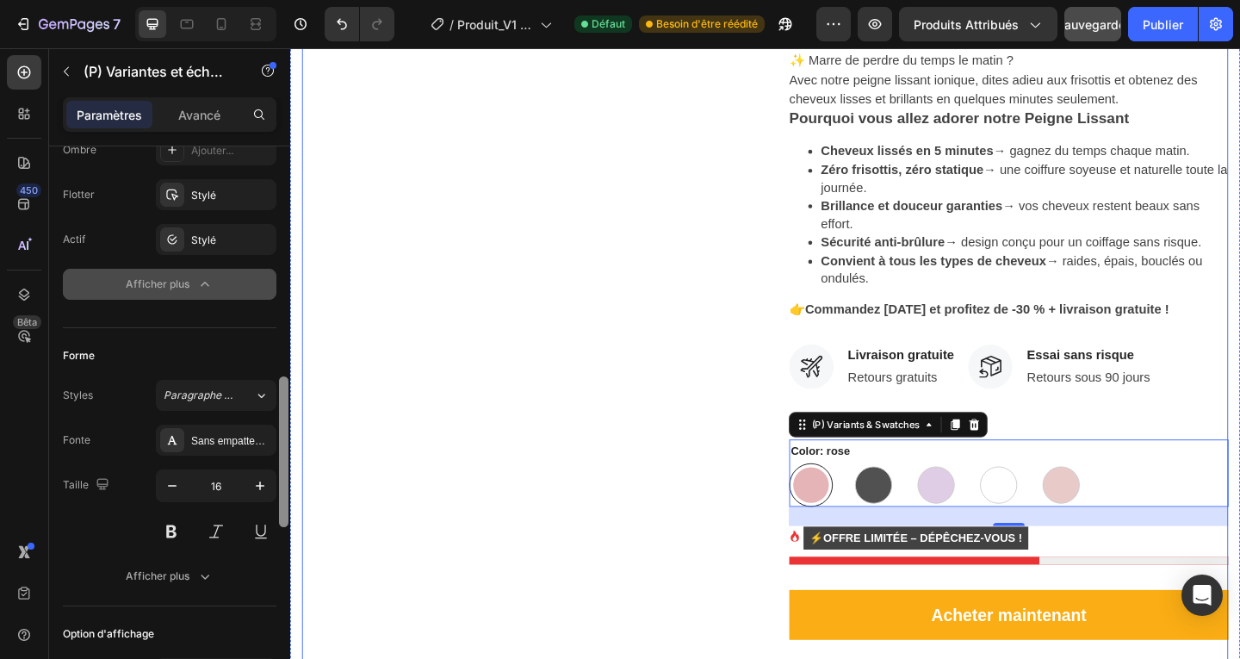
drag, startPoint x: 574, startPoint y: 462, endPoint x: 304, endPoint y: 324, distance: 303.5
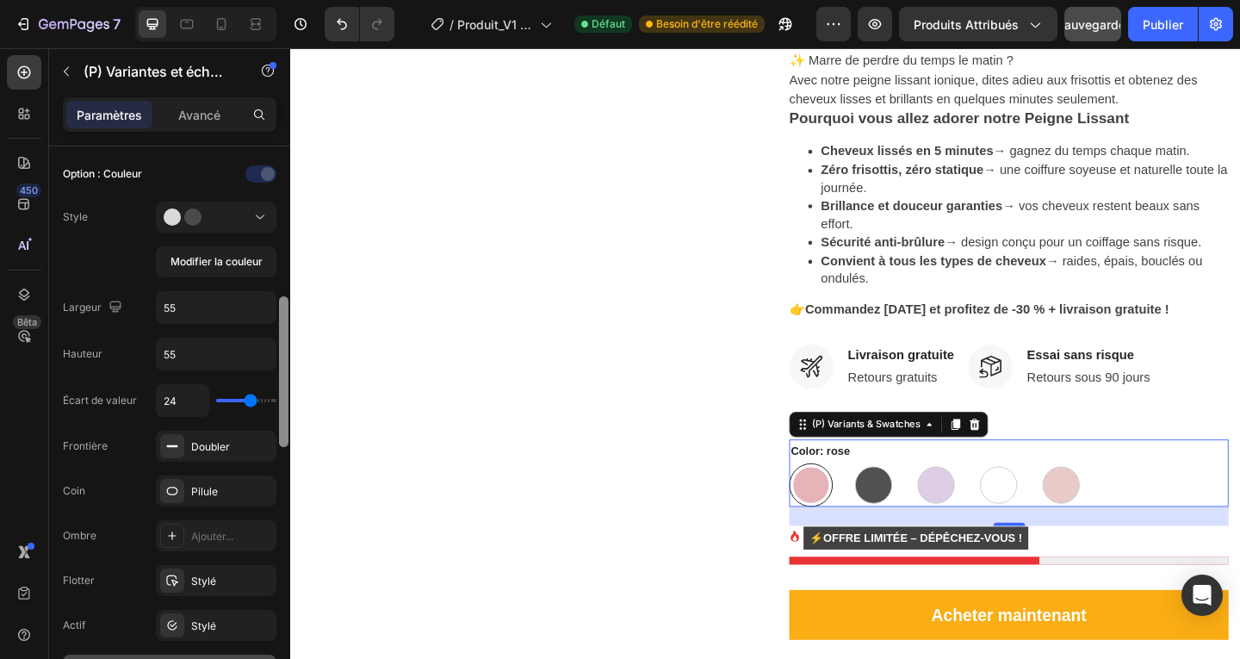
scroll to position [489, 0]
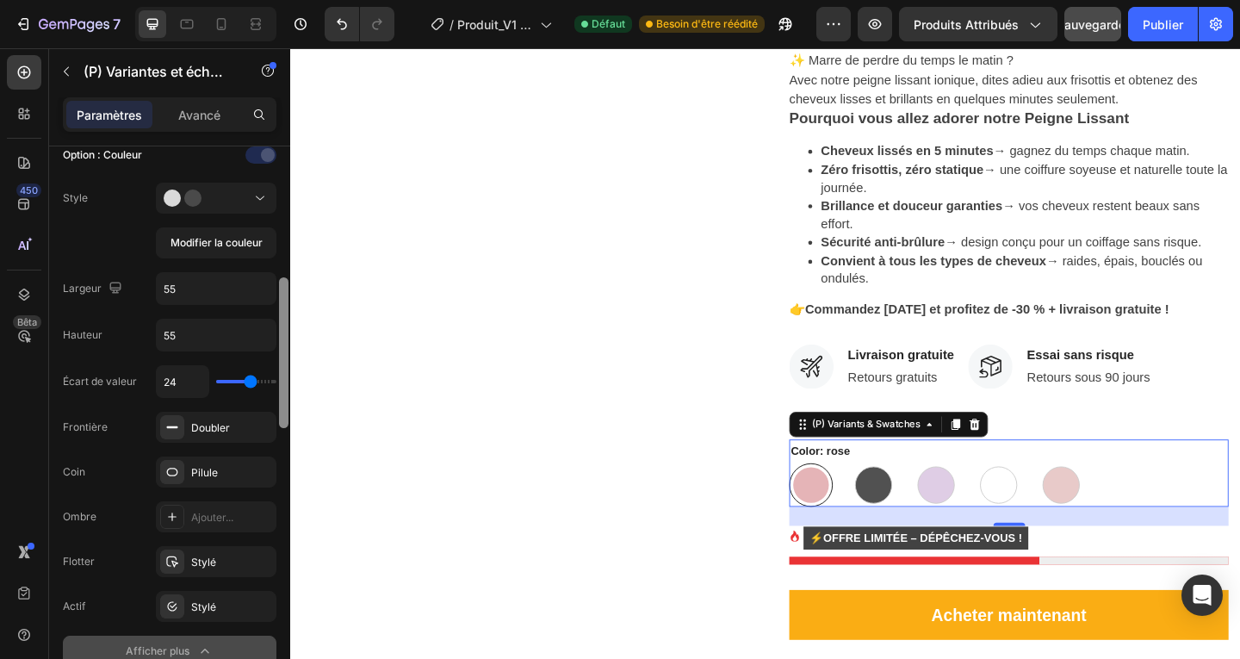
click at [284, 404] on div at bounding box center [283, 352] width 9 height 151
click at [239, 471] on div "Pilule" at bounding box center [216, 472] width 50 height 15
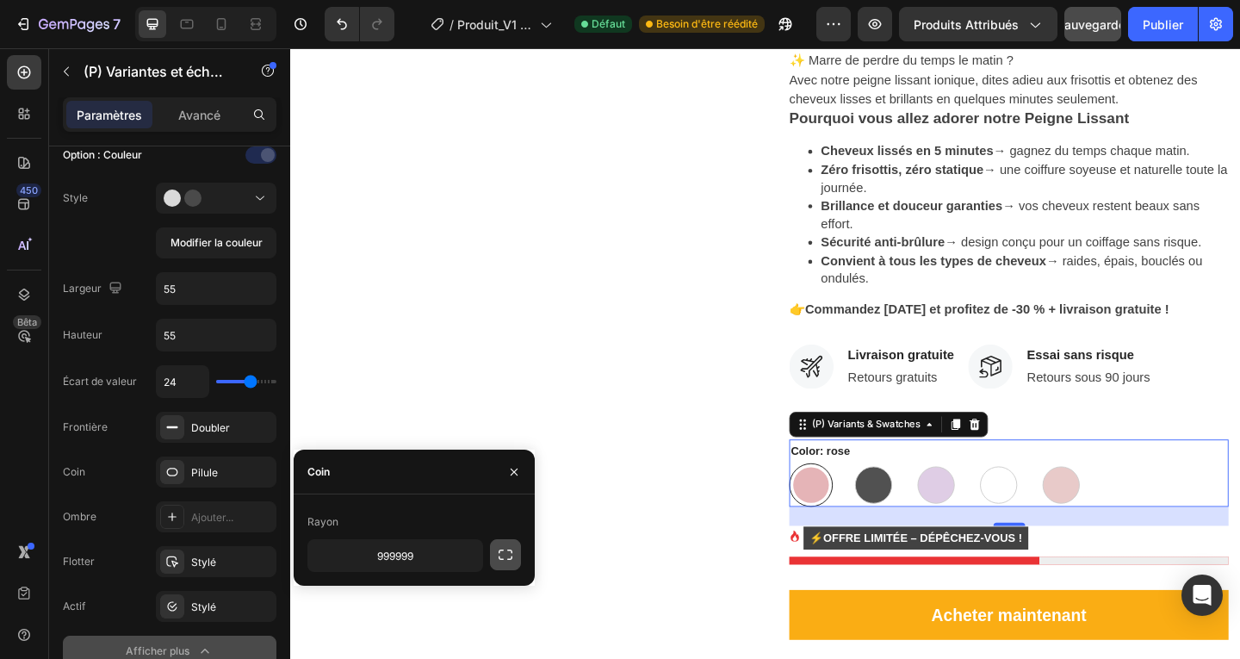
click at [501, 555] on icon "button" at bounding box center [505, 554] width 17 height 17
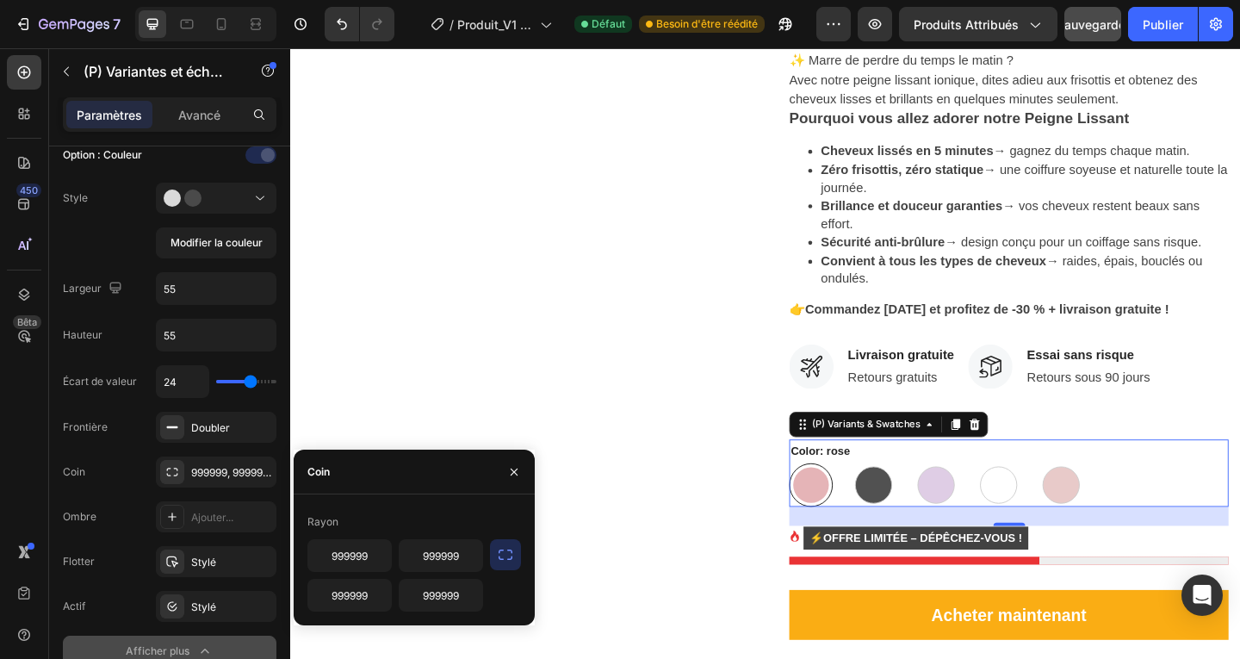
click at [501, 555] on icon "button" at bounding box center [505, 554] width 17 height 17
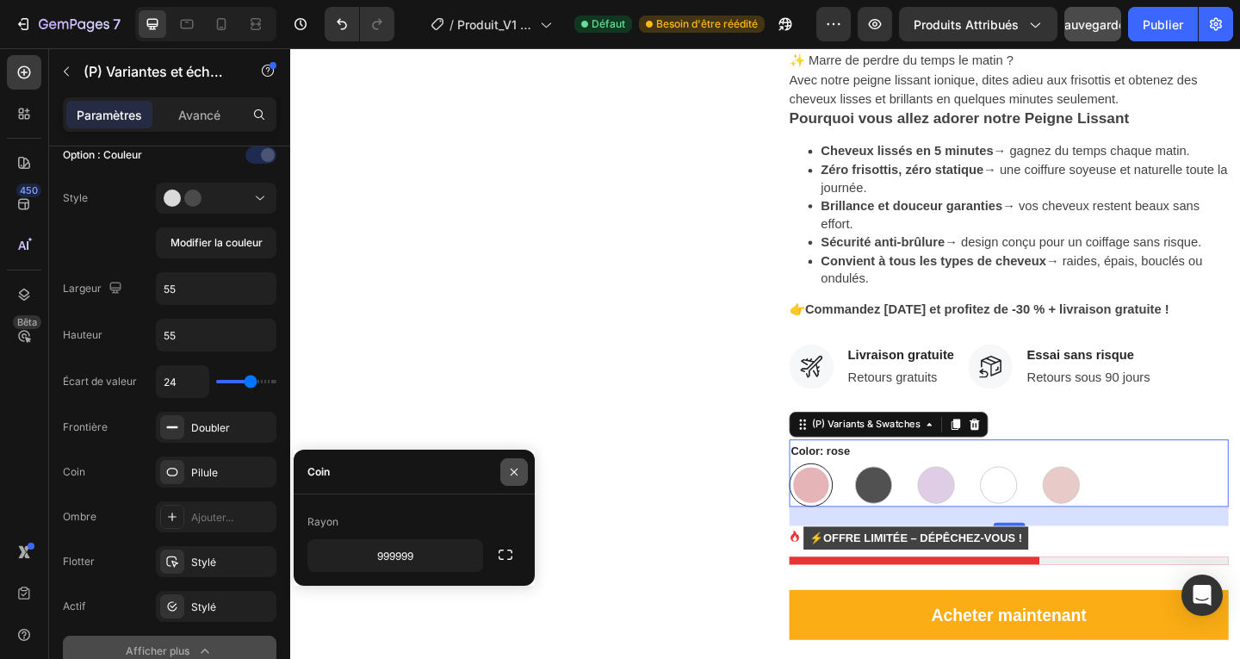
click at [514, 474] on icon "button" at bounding box center [514, 472] width 14 height 14
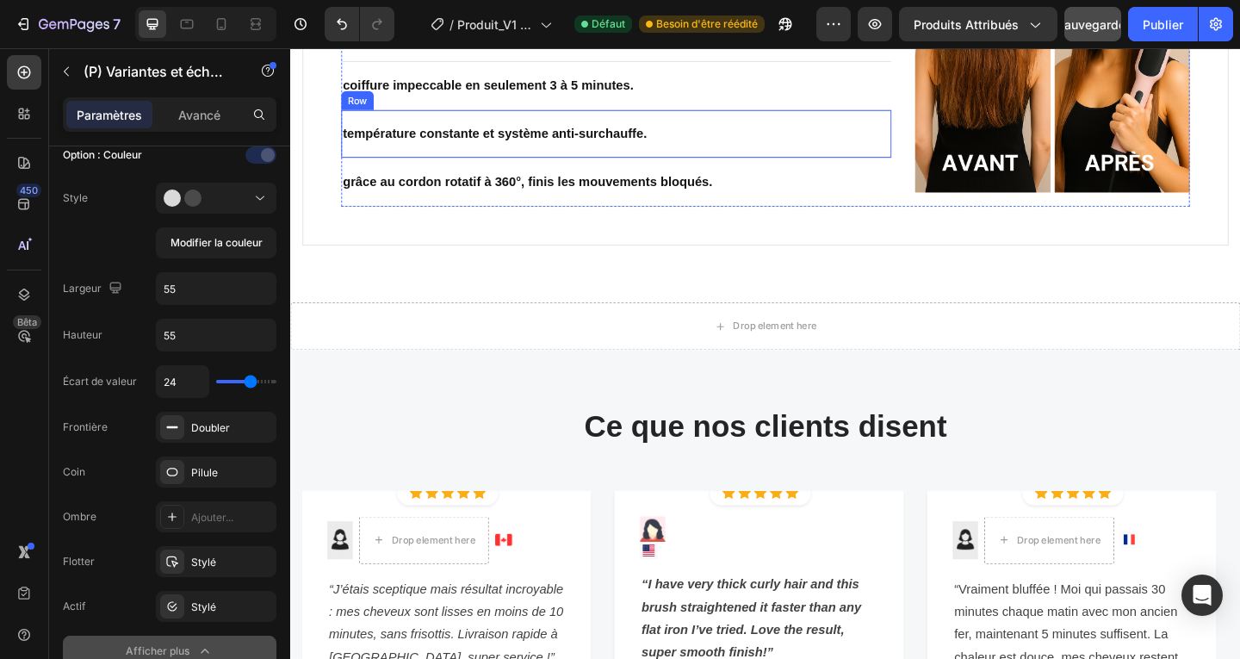
scroll to position [1808, 0]
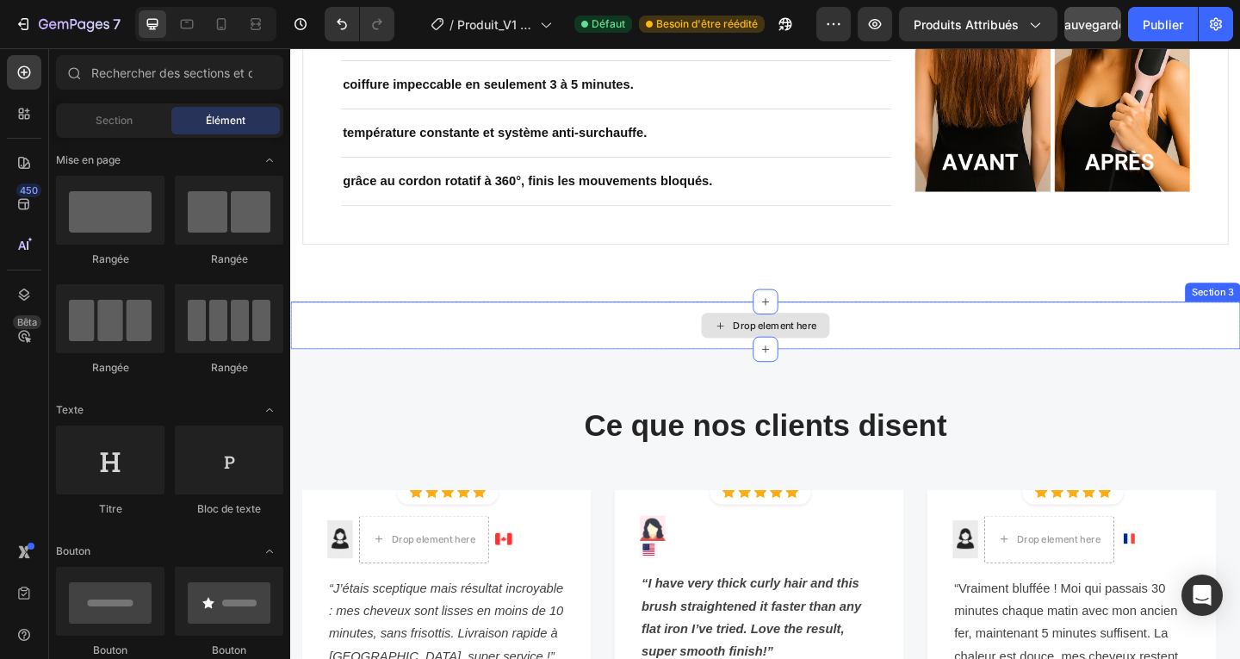
click at [839, 356] on div "Drop element here" at bounding box center [817, 350] width 91 height 14
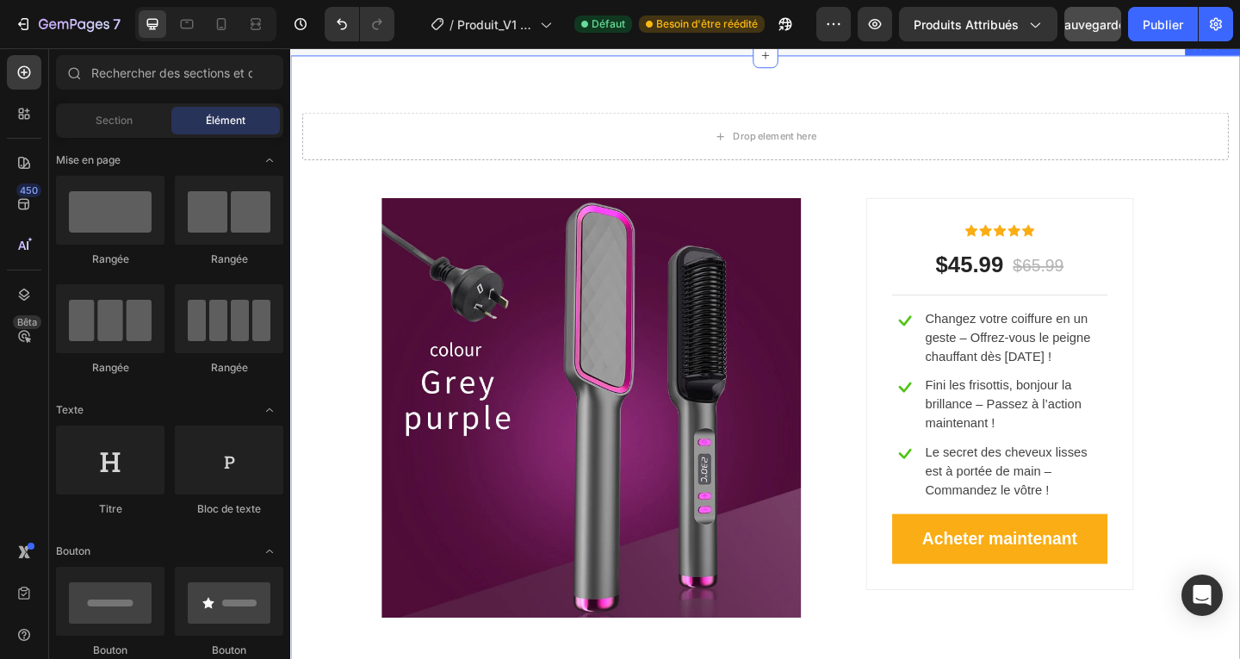
scroll to position [2842, 0]
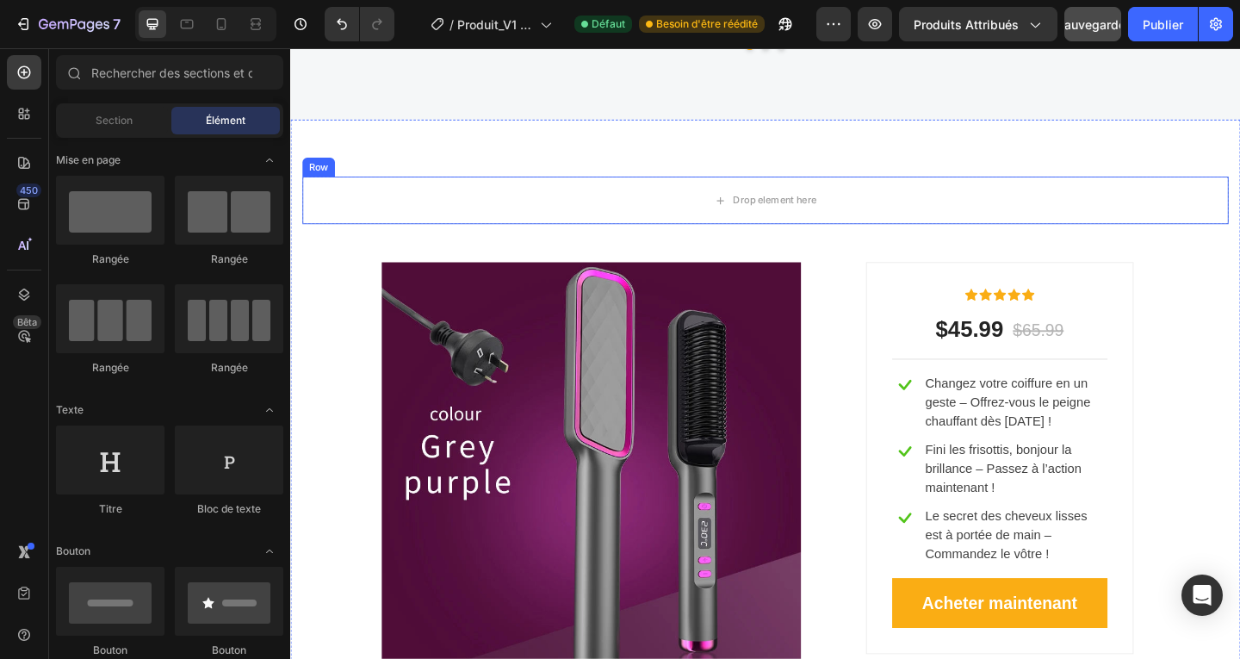
click at [319, 184] on div "Row" at bounding box center [320, 177] width 35 height 21
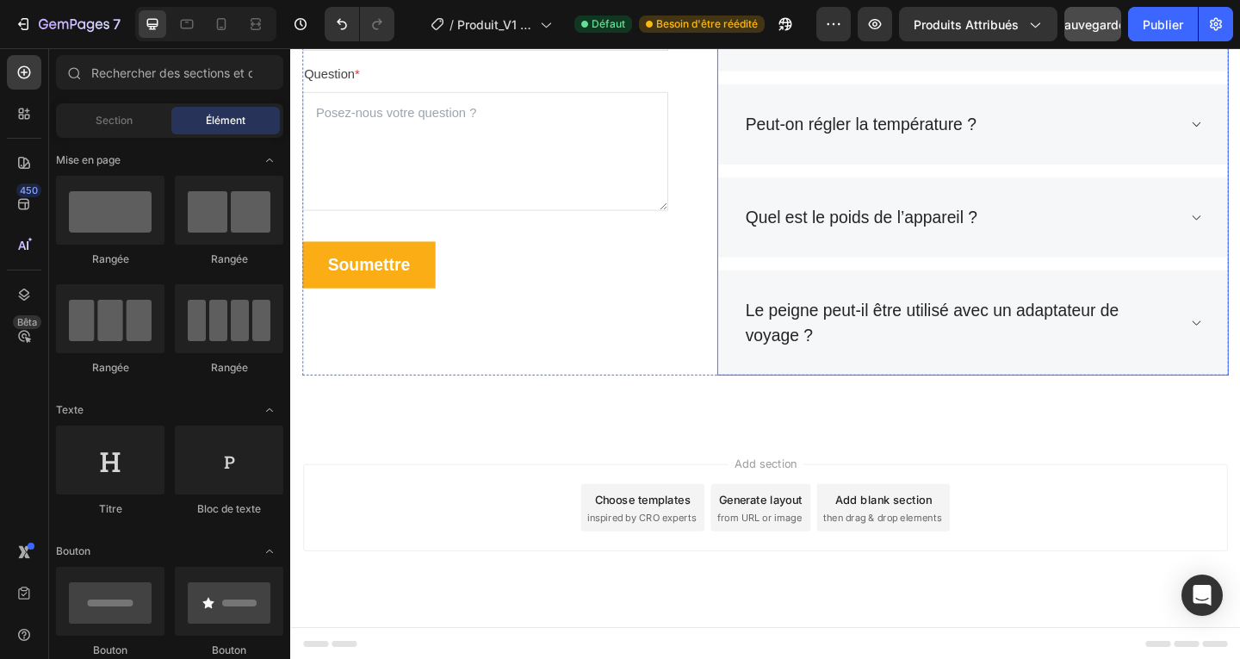
scroll to position [3828, 0]
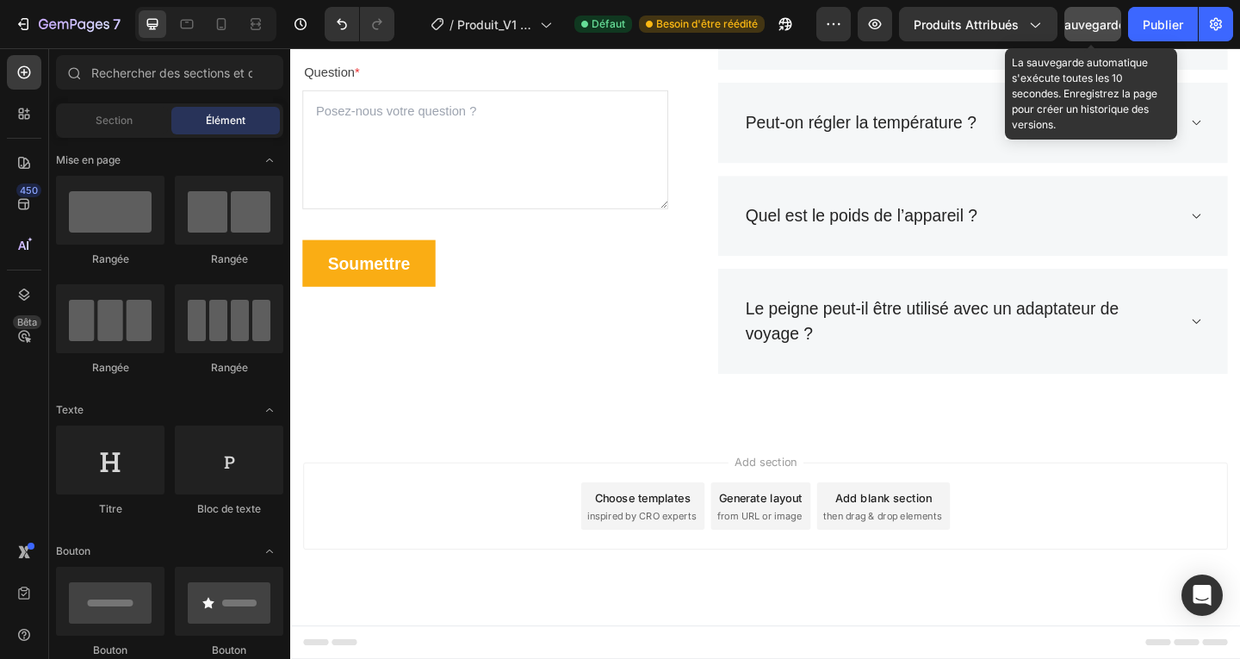
click at [1106, 34] on button "Sauvegarder" at bounding box center [1092, 24] width 57 height 34
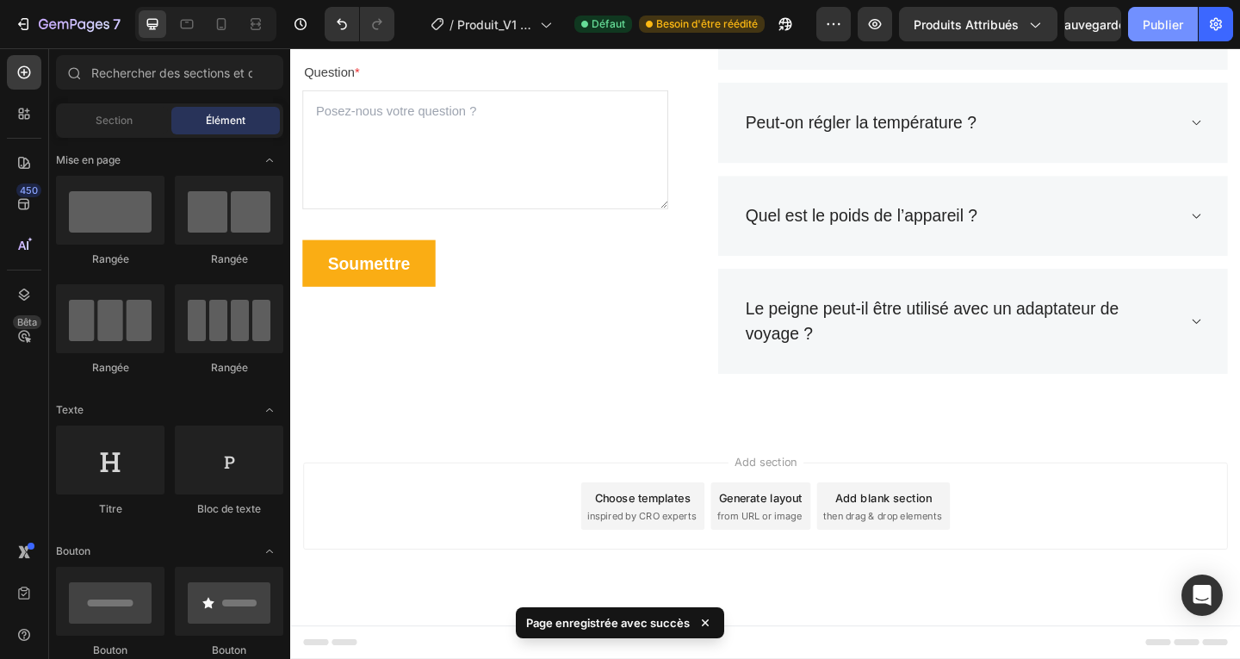
click at [1168, 35] on button "Publier" at bounding box center [1163, 24] width 70 height 34
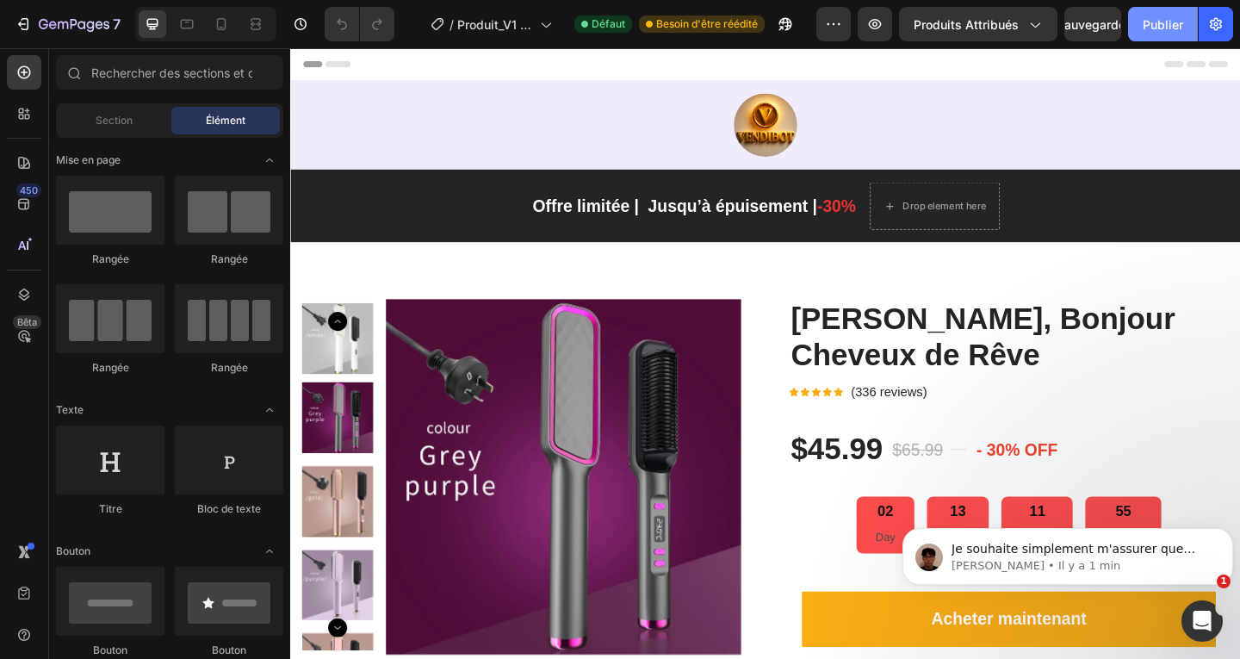
click at [1173, 26] on font "Publier" at bounding box center [1163, 24] width 40 height 15
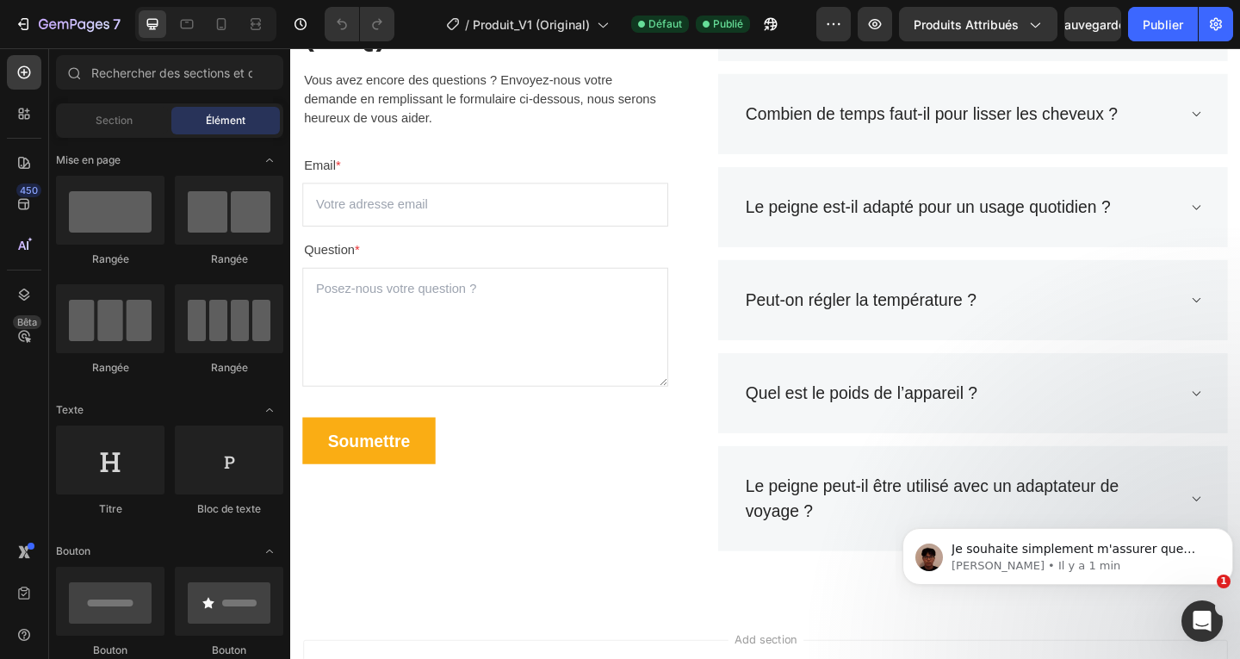
scroll to position [3703, 0]
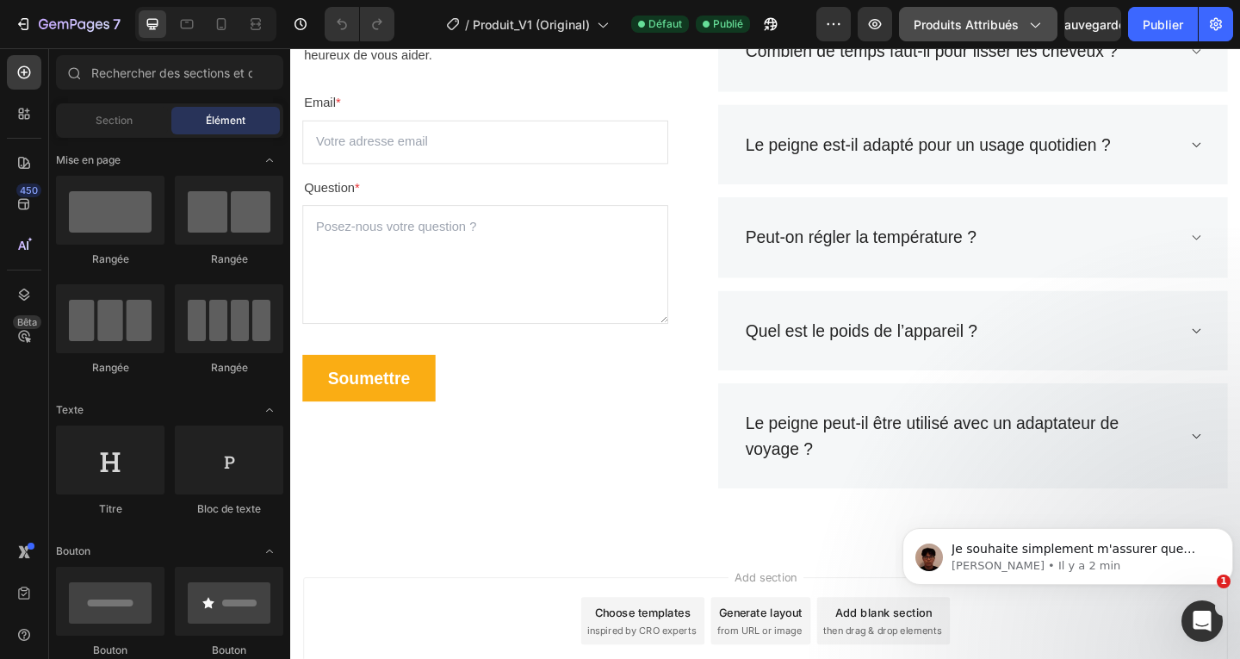
click at [1032, 28] on icon "button" at bounding box center [1034, 23] width 17 height 17
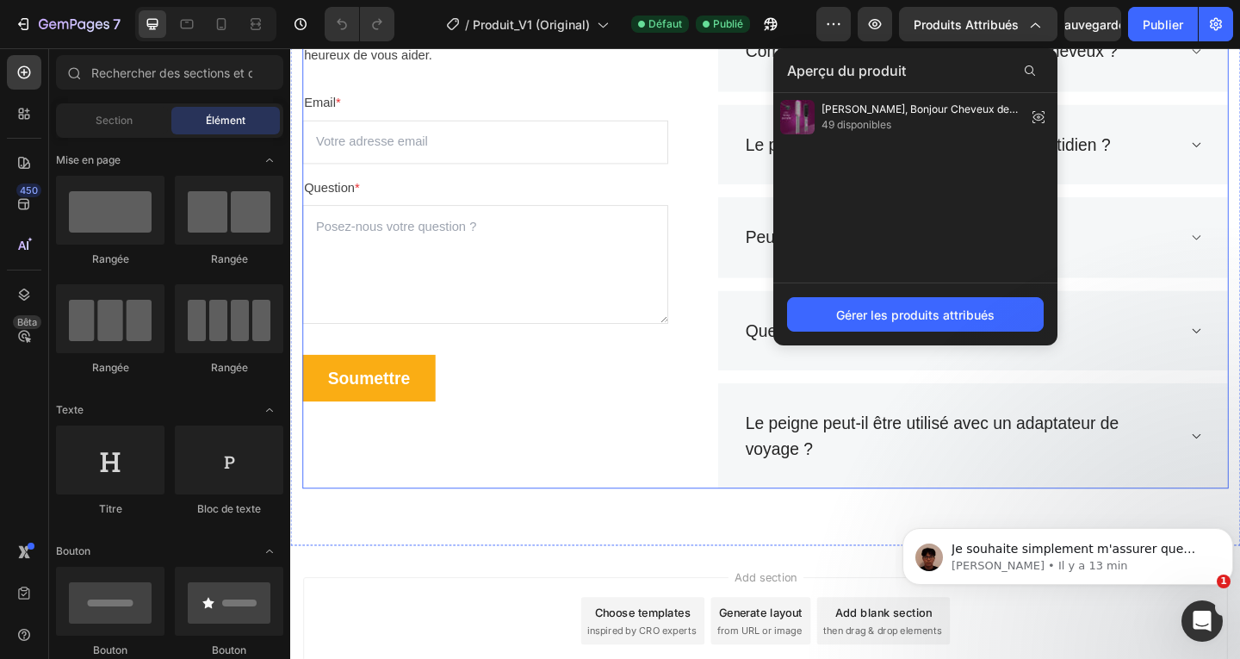
click at [723, 146] on div "Foire Aux Questions (FAQ) Heading Vous avez encore des questions ? Envoyez-nous…" at bounding box center [806, 217] width 1007 height 621
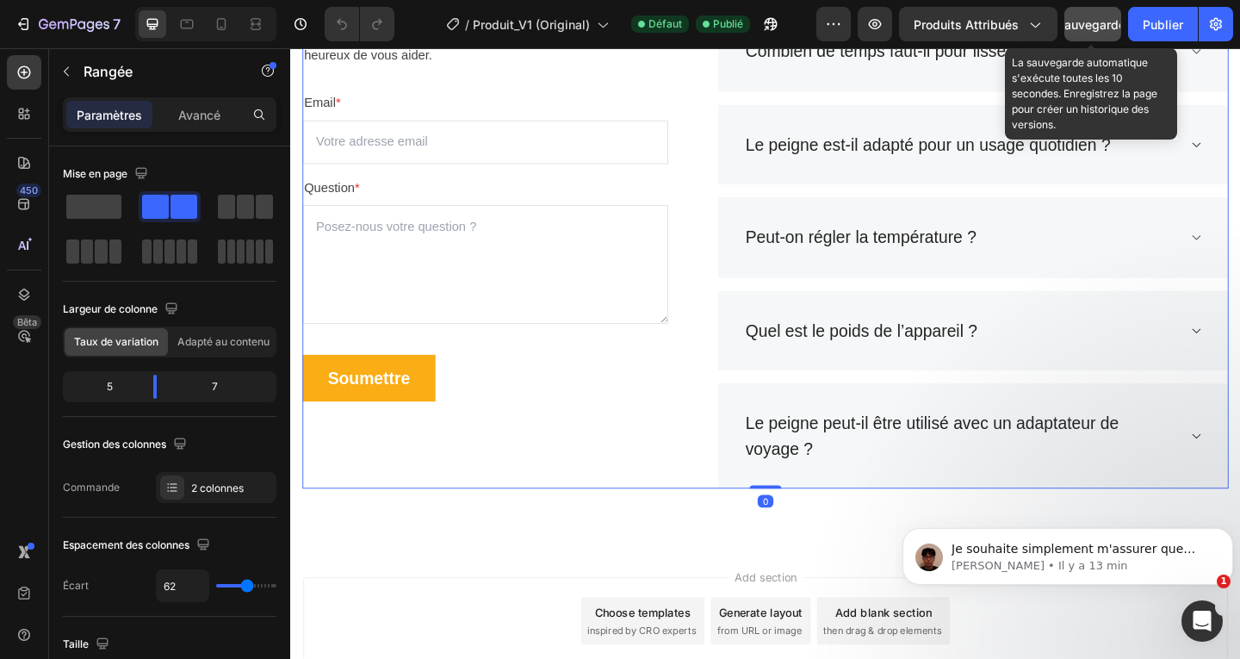
click at [1103, 24] on font "Sauvegarder" at bounding box center [1093, 24] width 73 height 15
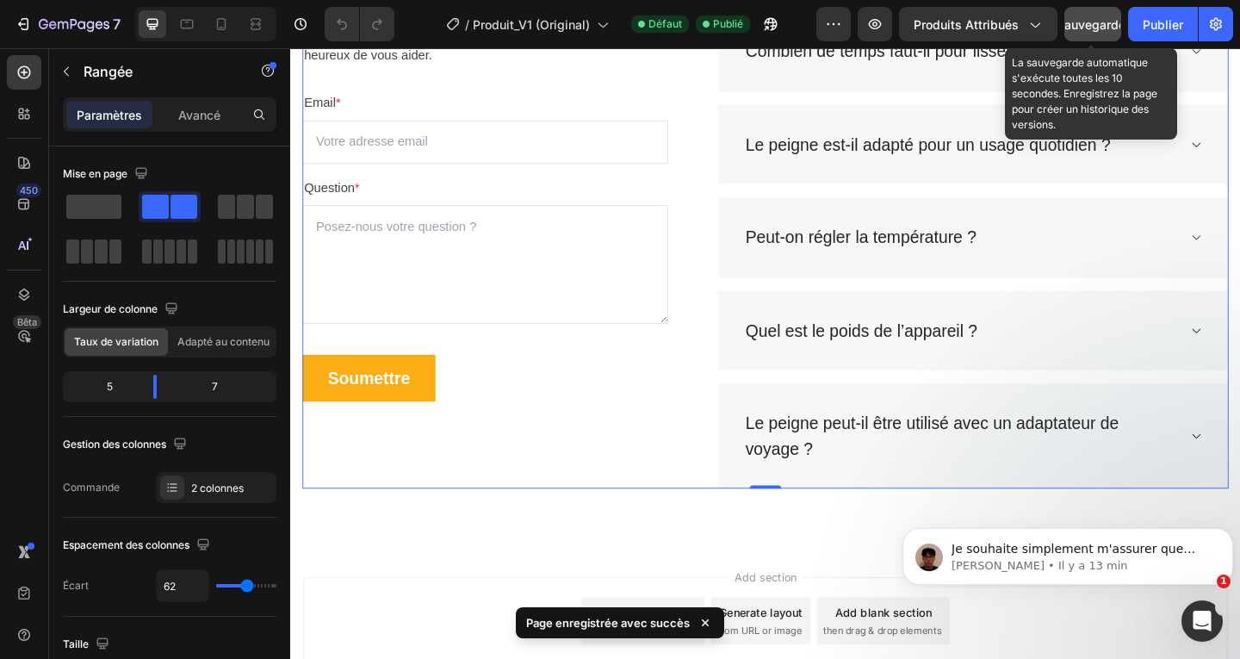
click at [1103, 24] on font "Sauvegarder" at bounding box center [1093, 24] width 73 height 15
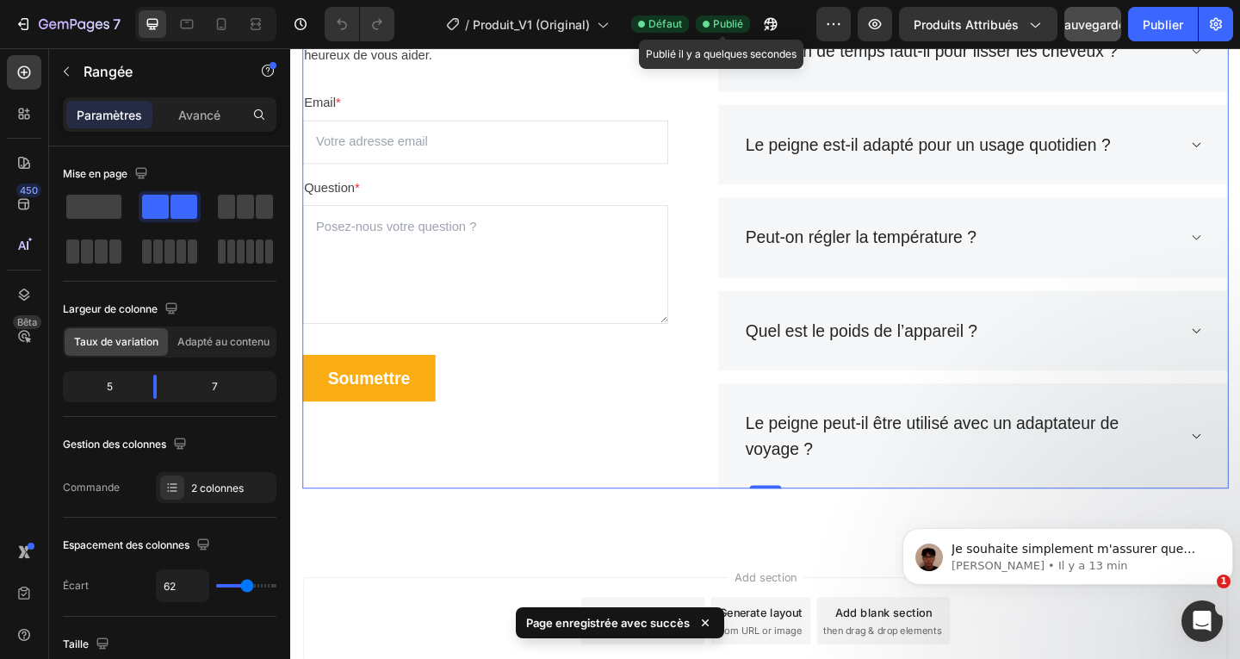
click at [715, 23] on font "Publié" at bounding box center [728, 23] width 30 height 13
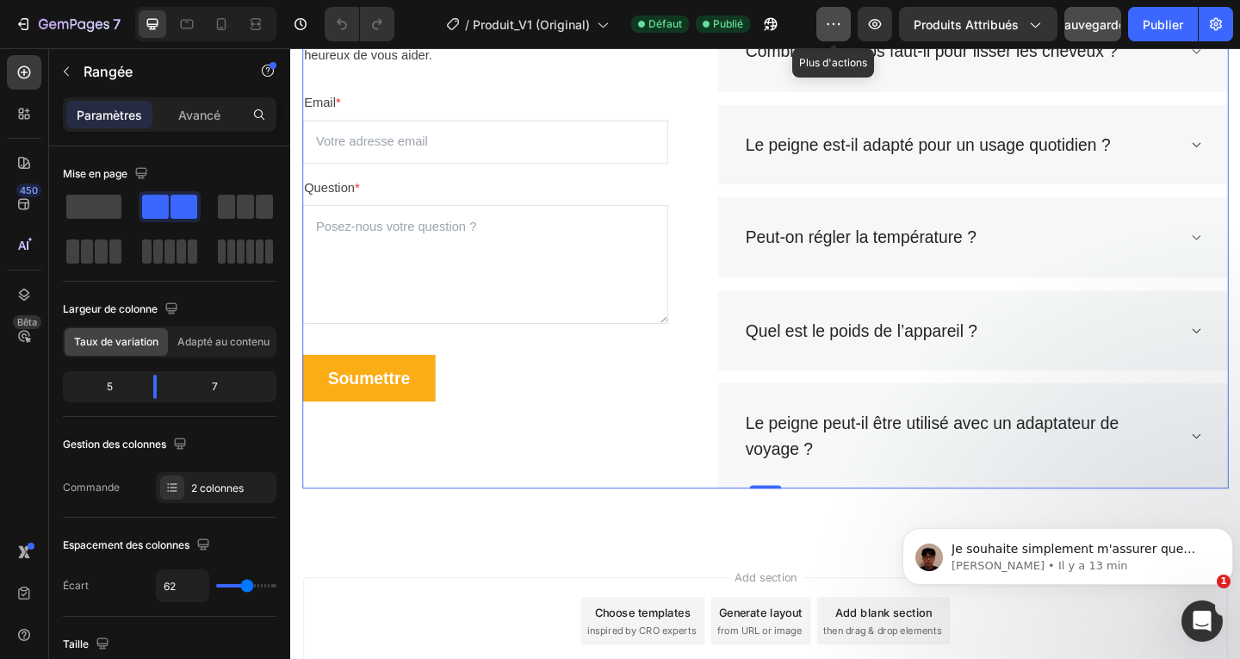
click at [829, 23] on icon "button" at bounding box center [833, 23] width 17 height 17
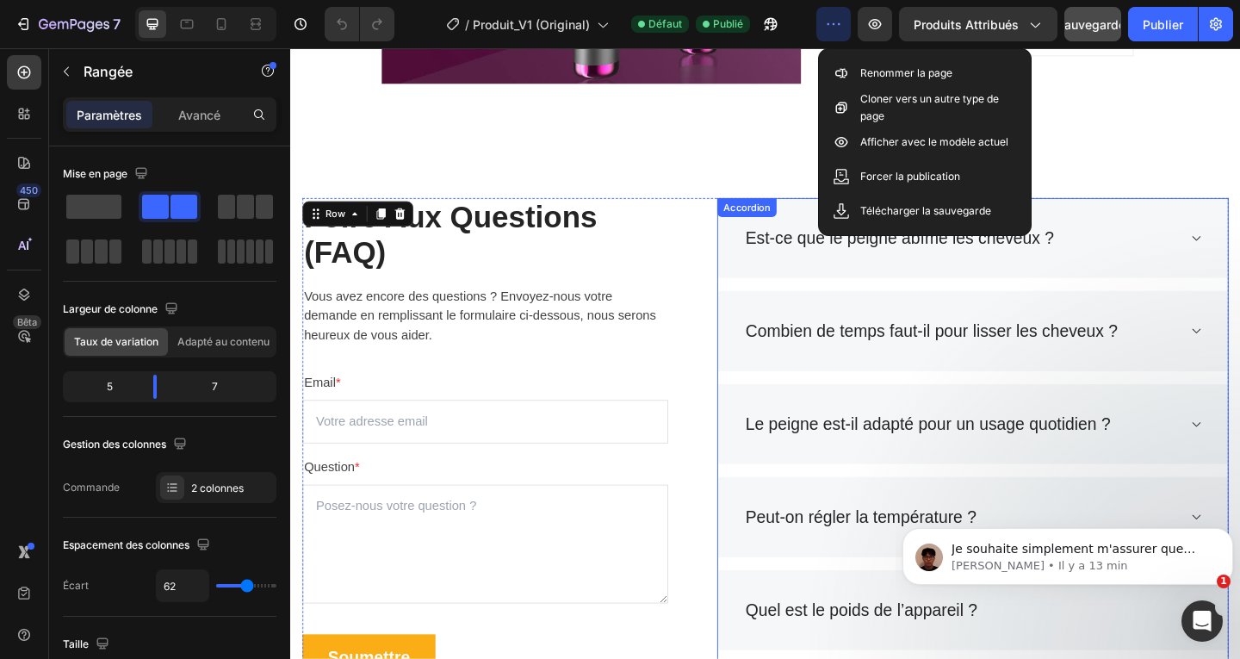
scroll to position [3358, 0]
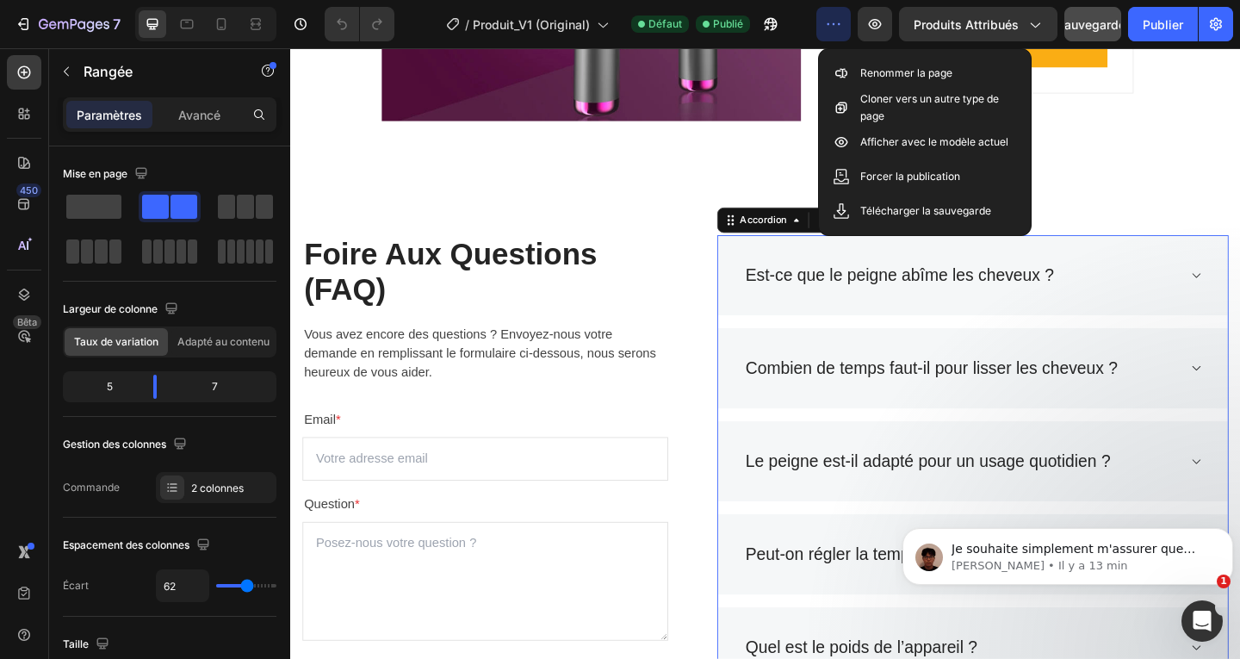
click at [1136, 290] on div "Est-ce que le peigne abîme les cheveux ?" at bounding box center [1019, 295] width 472 height 33
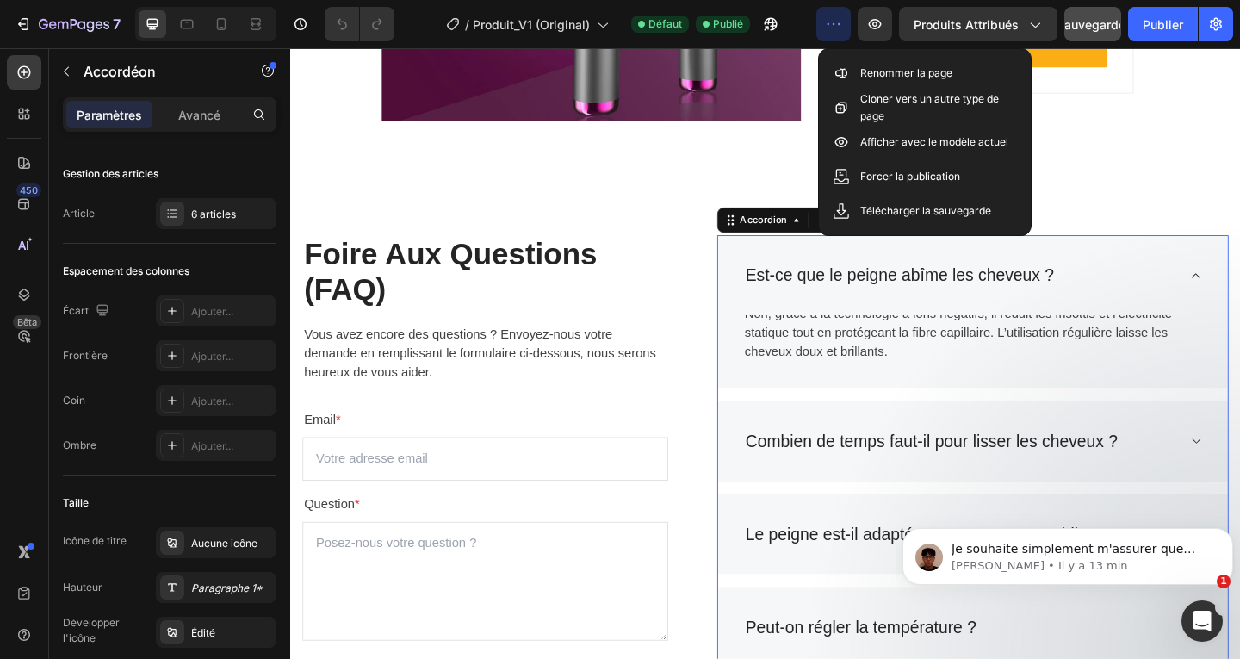
click at [1136, 294] on div "Est-ce que le peigne abîme les cheveux ?" at bounding box center [1019, 295] width 472 height 33
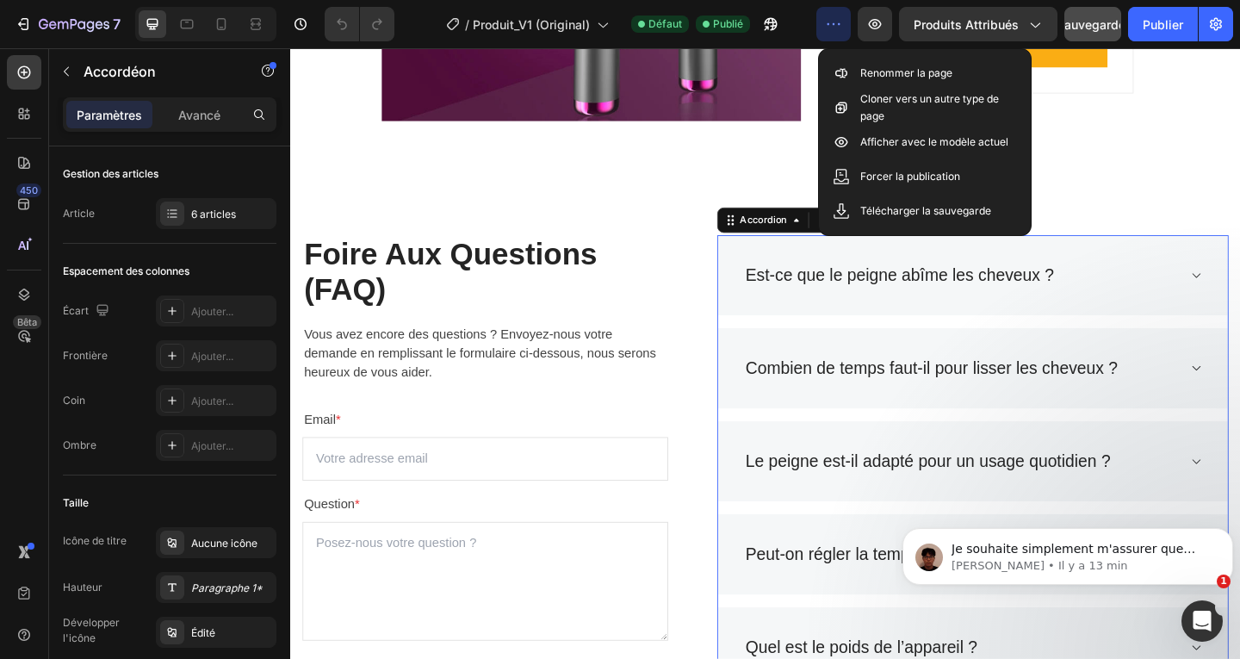
click at [1060, 294] on p "Est-ce que le peigne abîme les cheveux ?" at bounding box center [953, 296] width 336 height 28
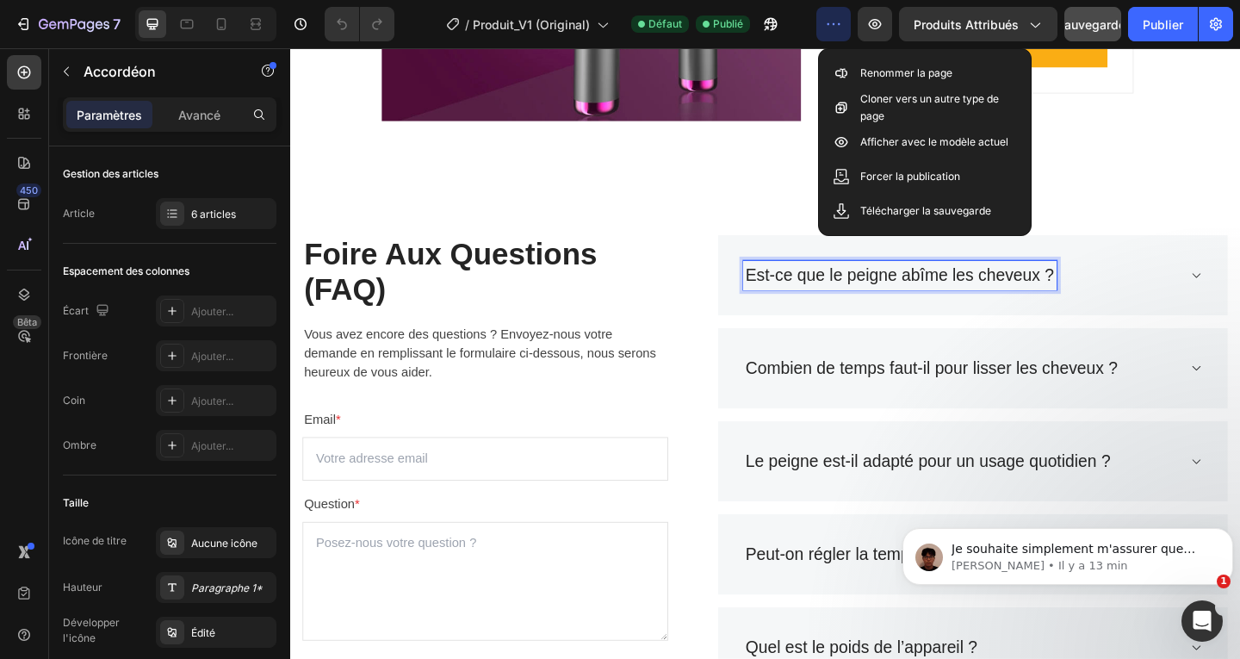
click at [1106, 289] on p "Est-ce que le peigne abîme les cheveux ?" at bounding box center [953, 296] width 336 height 28
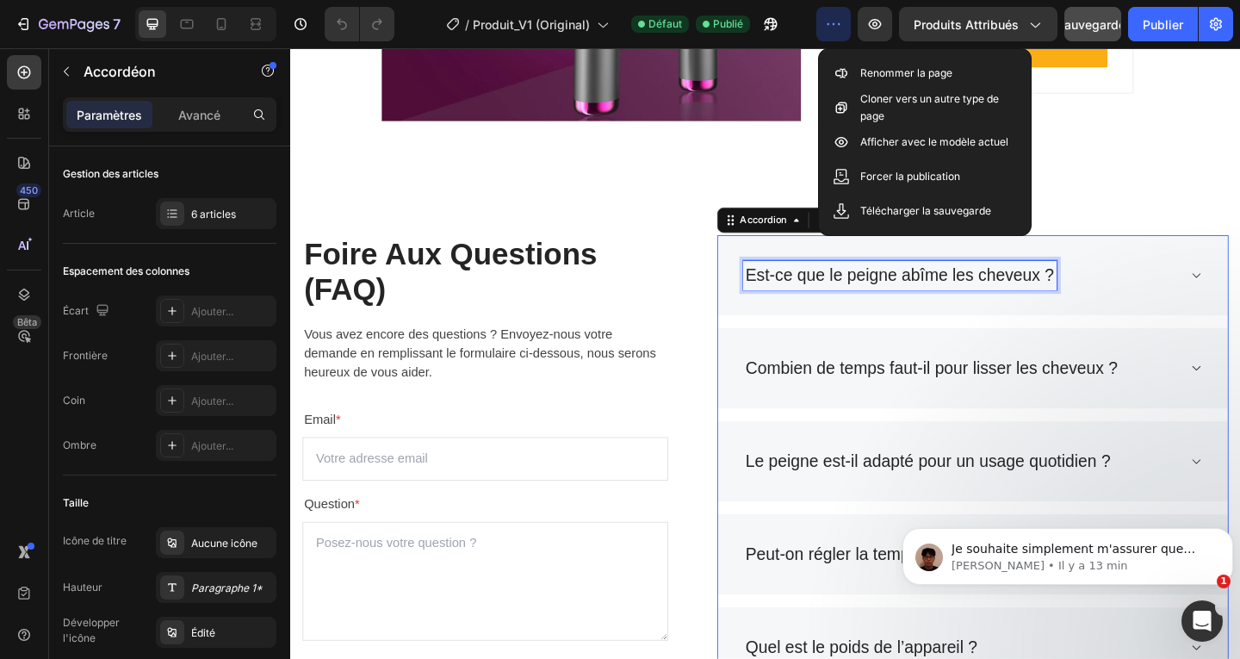
click at [1089, 291] on p "Est-ce que le peigne abîme les cheveux ?" at bounding box center [953, 296] width 336 height 28
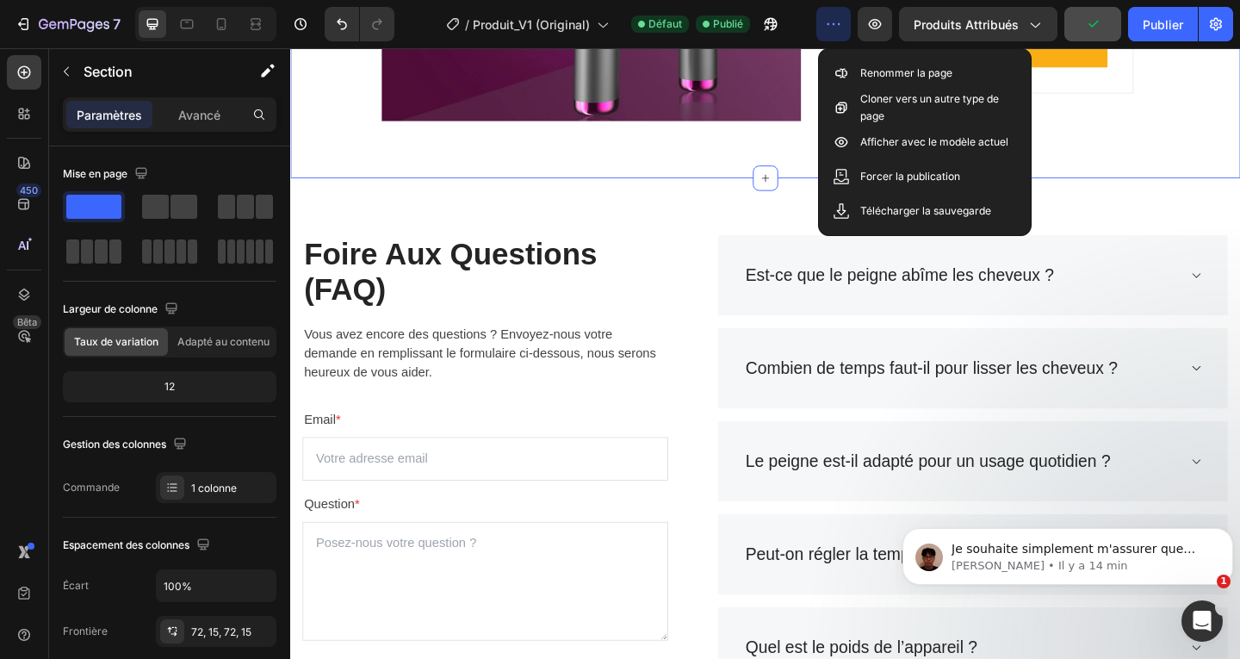
click at [839, 28] on icon "button" at bounding box center [833, 23] width 17 height 17
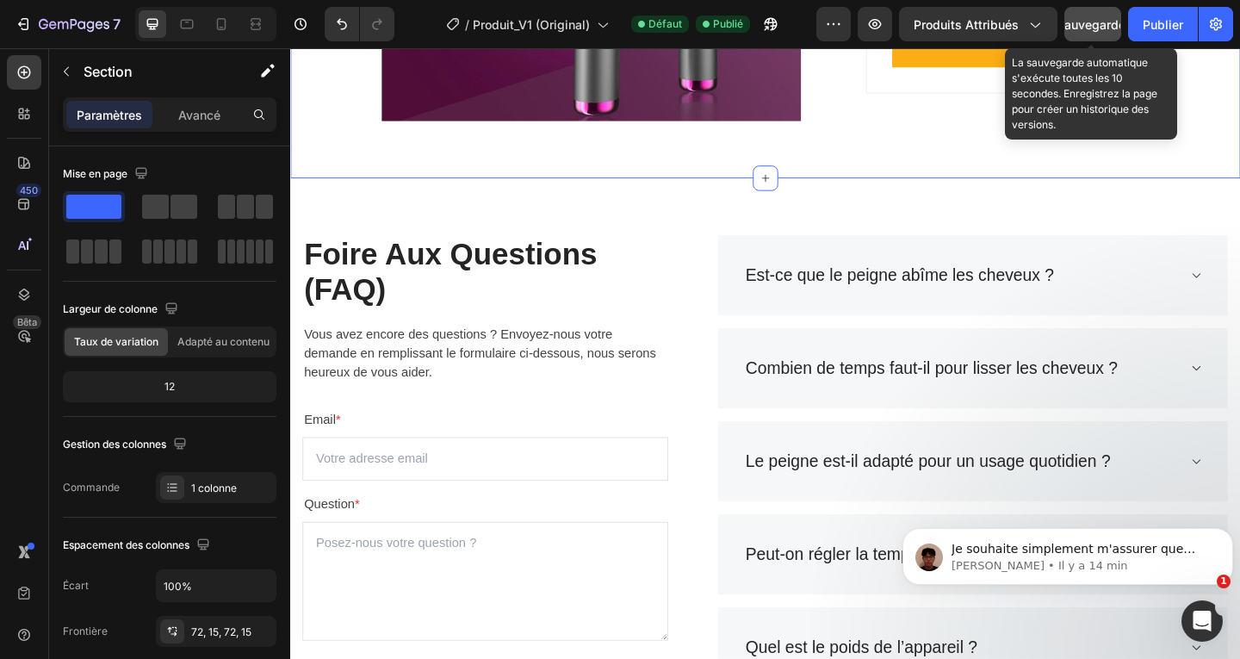
click at [1088, 21] on font "Sauvegarder" at bounding box center [1093, 24] width 73 height 15
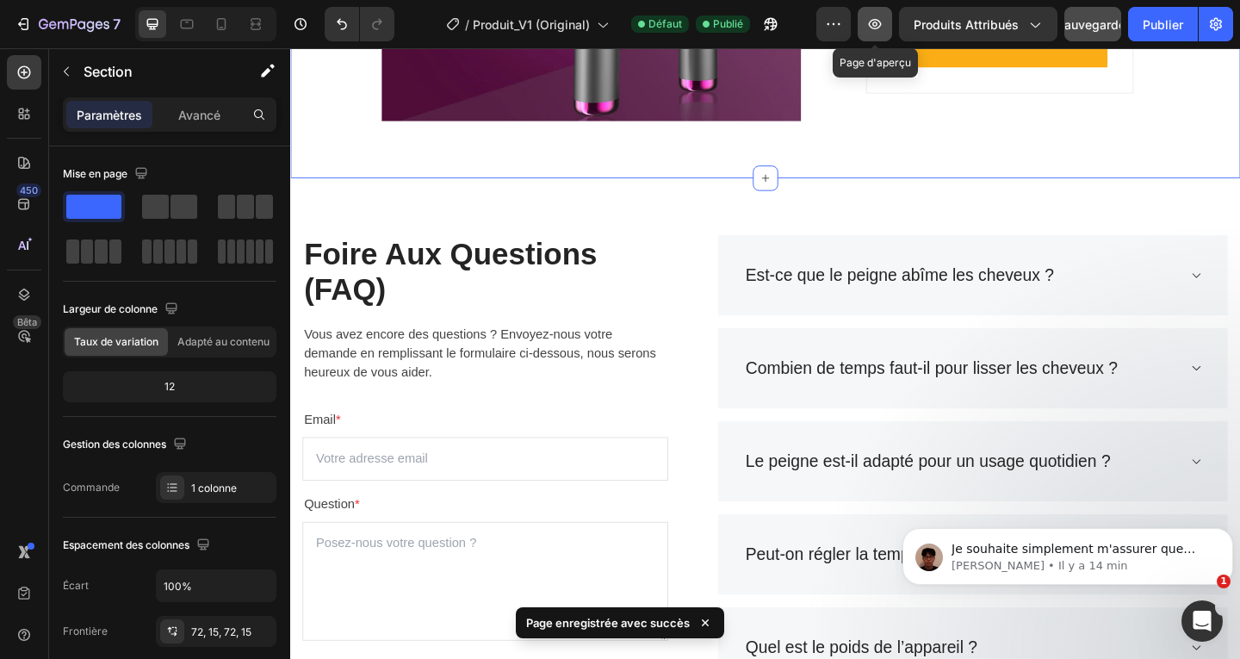
click at [874, 30] on icon "button" at bounding box center [874, 23] width 17 height 17
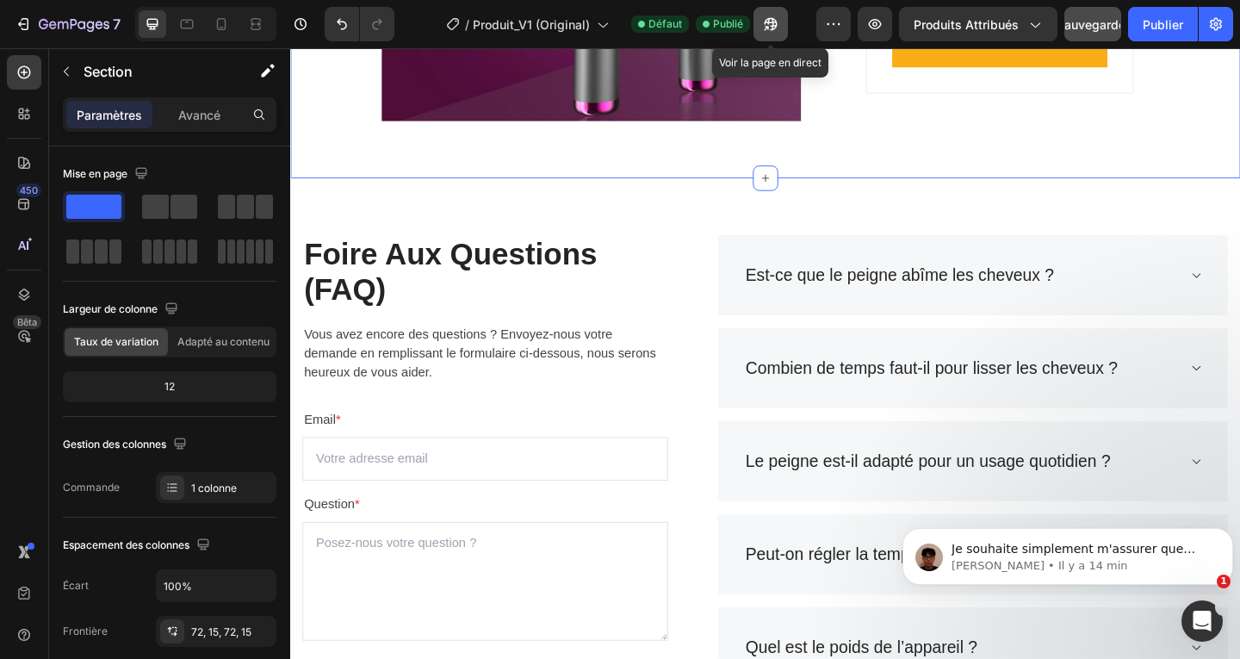
click at [770, 29] on icon "button" at bounding box center [770, 23] width 17 height 17
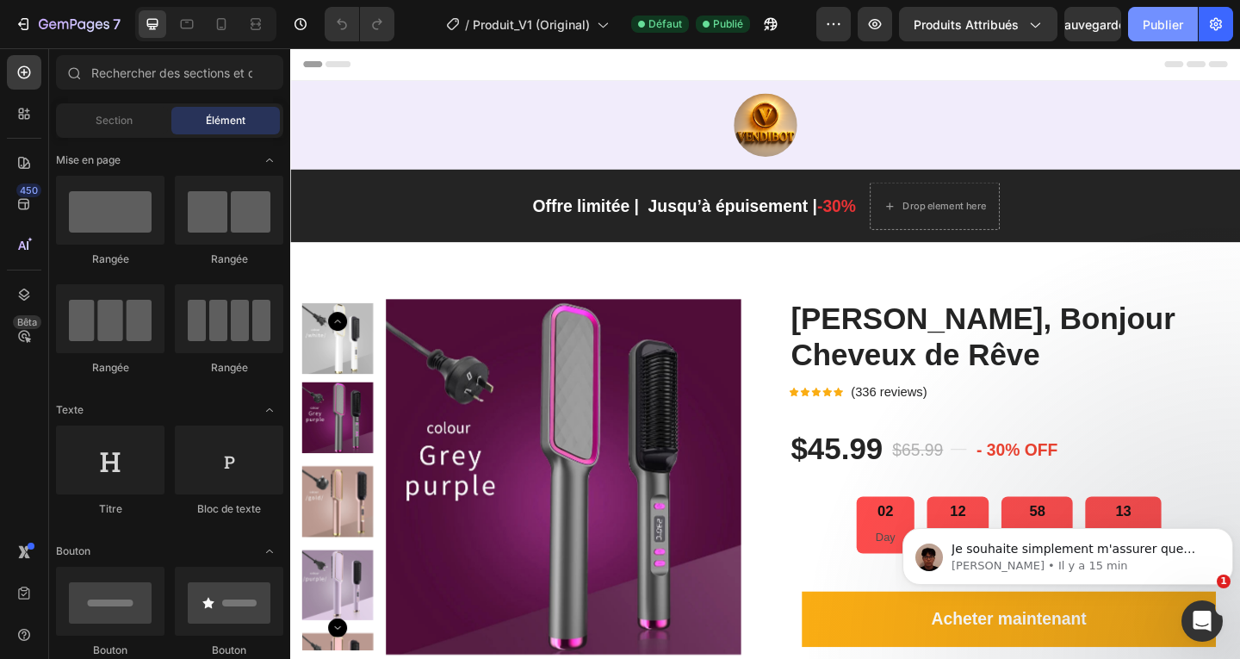
click at [1168, 24] on font "Publier" at bounding box center [1163, 24] width 40 height 15
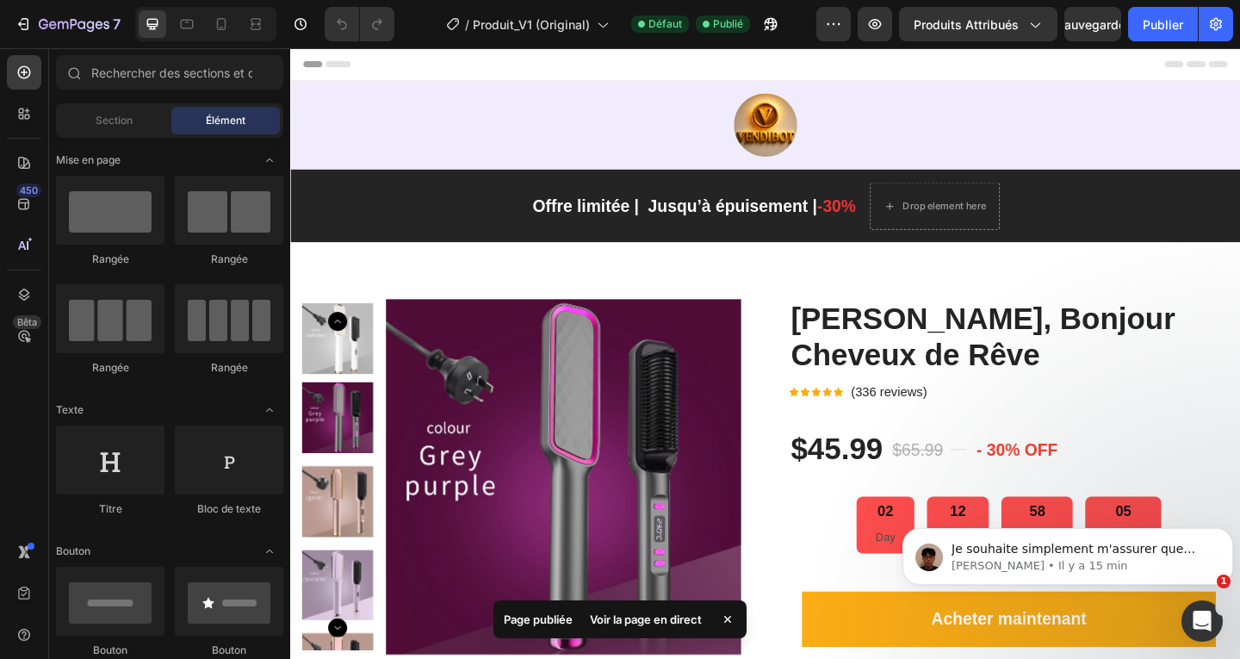
click at [607, 623] on font "Voir la page en direct" at bounding box center [646, 619] width 112 height 14
